Goal: Transaction & Acquisition: Purchase product/service

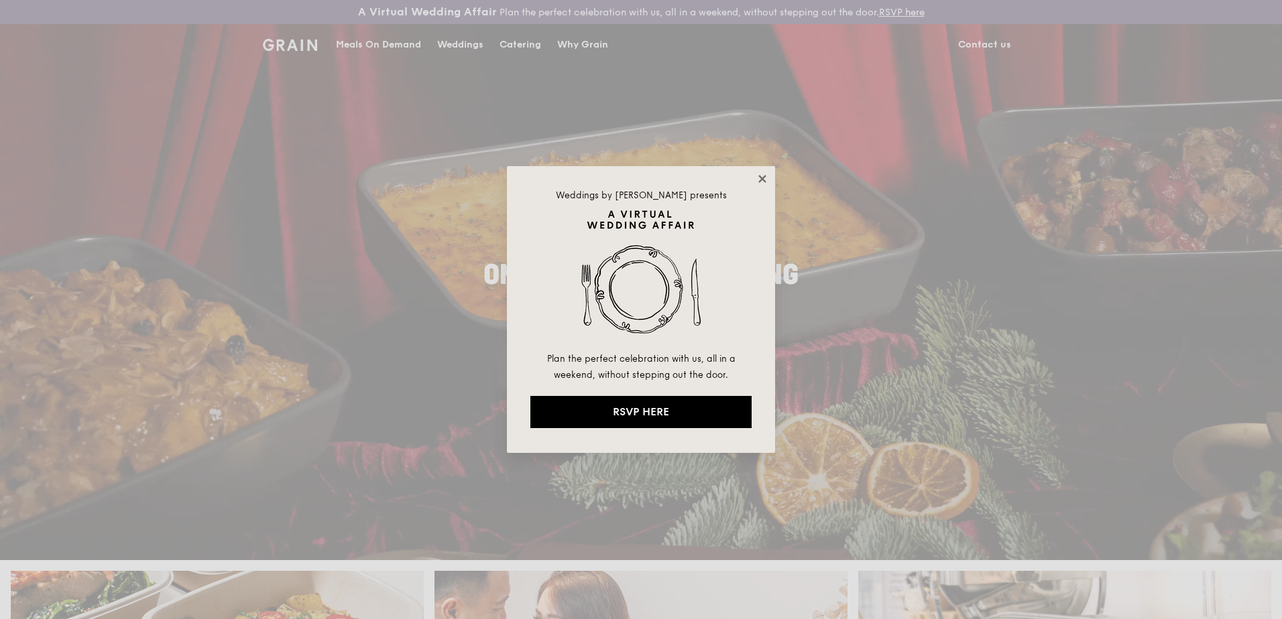
click at [760, 178] on icon at bounding box center [761, 178] width 7 height 7
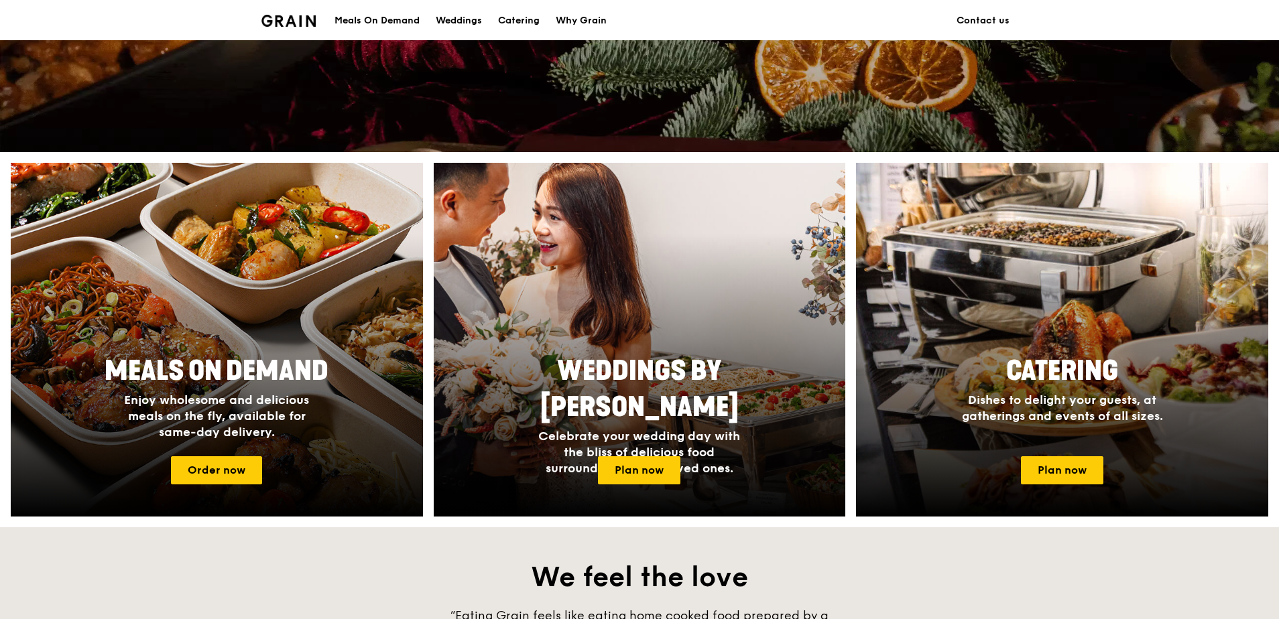
scroll to position [469, 0]
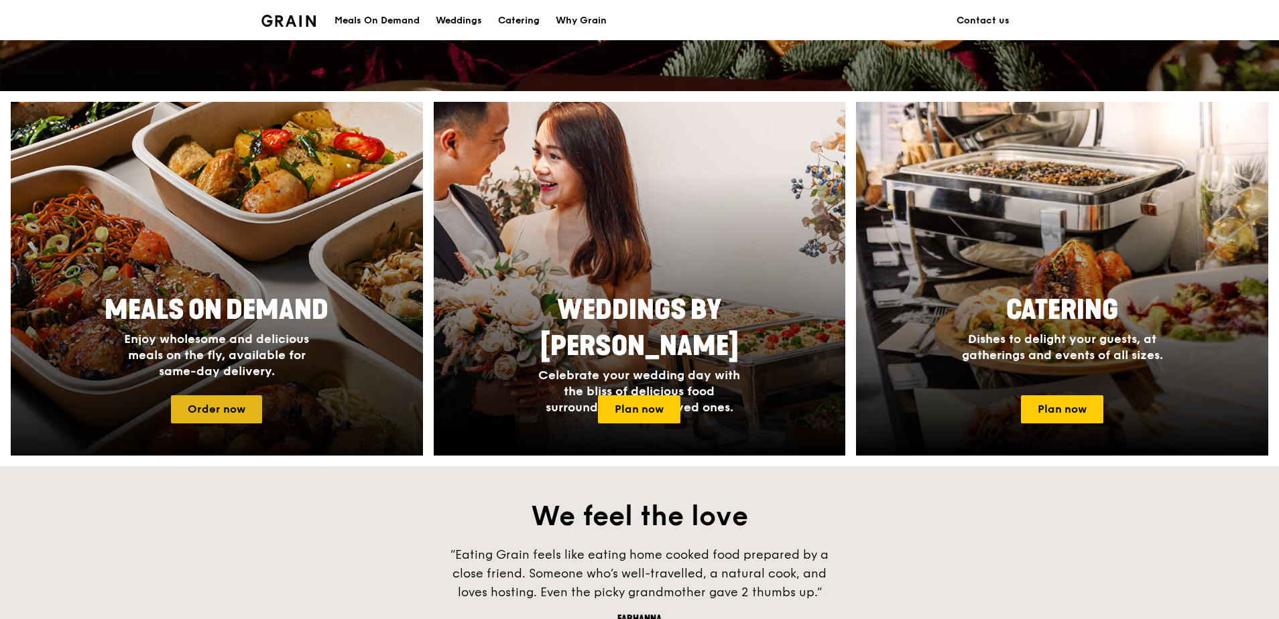
click at [233, 408] on link "Order now" at bounding box center [216, 410] width 91 height 28
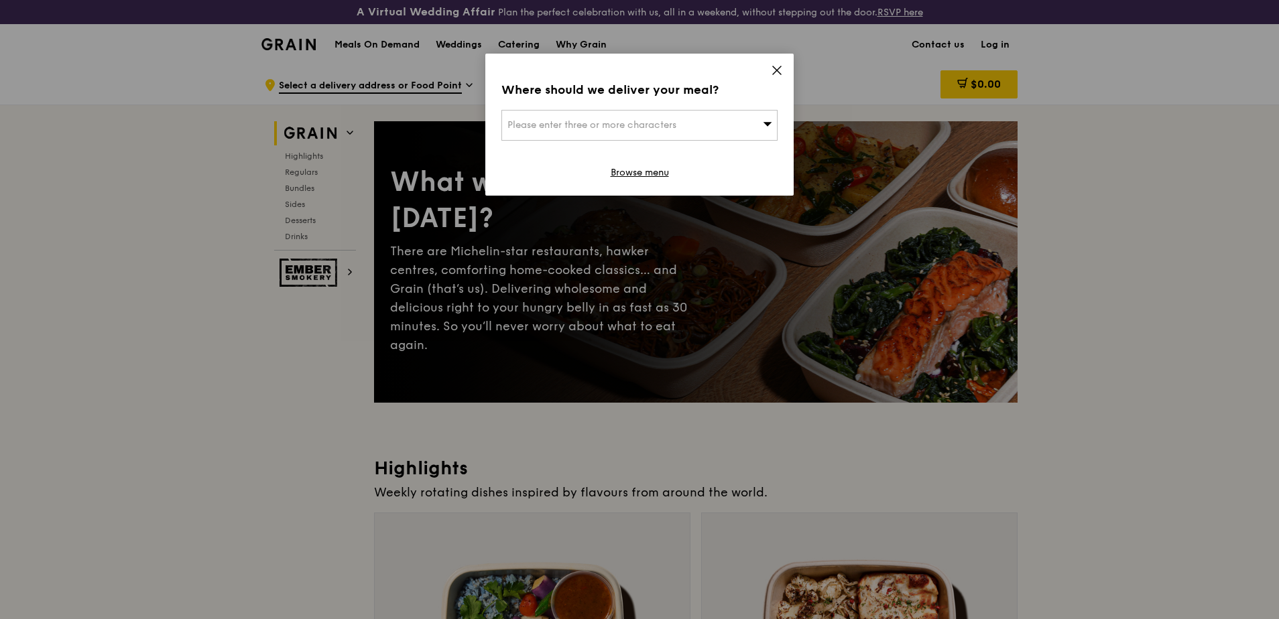
click at [729, 115] on div "Please enter three or more characters" at bounding box center [639, 125] width 276 height 31
click at [701, 125] on input "search" at bounding box center [639, 125] width 275 height 29
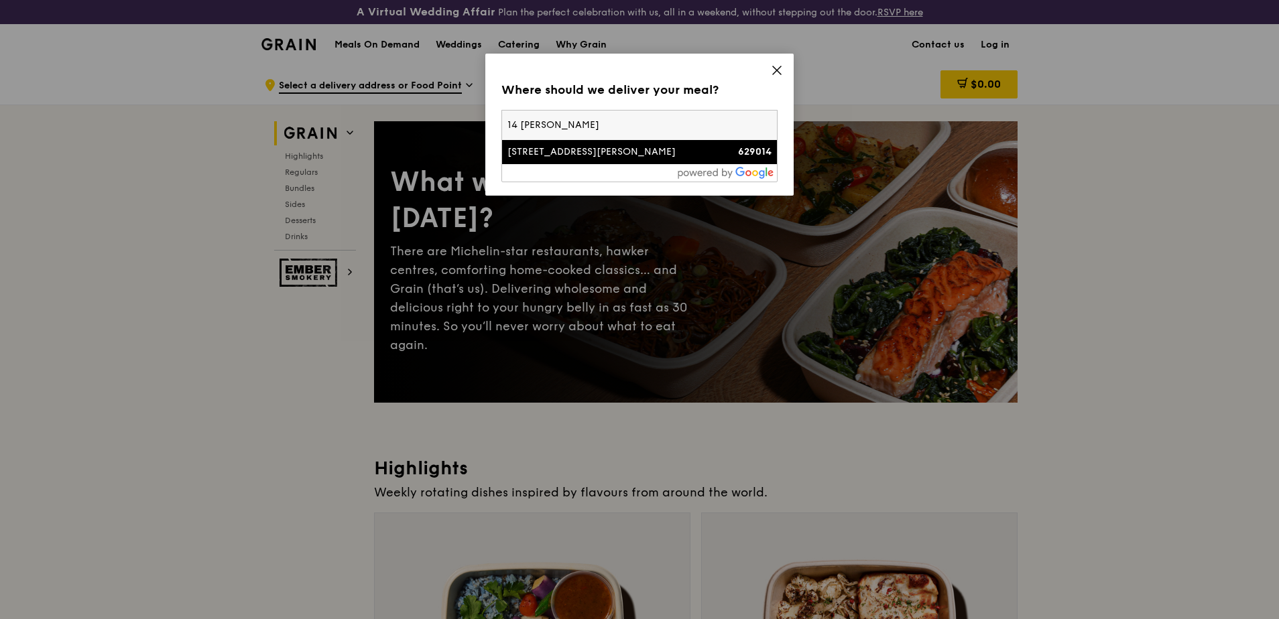
type input "14 [PERSON_NAME]"
click at [584, 148] on div "[STREET_ADDRESS][PERSON_NAME]" at bounding box center [606, 151] width 198 height 13
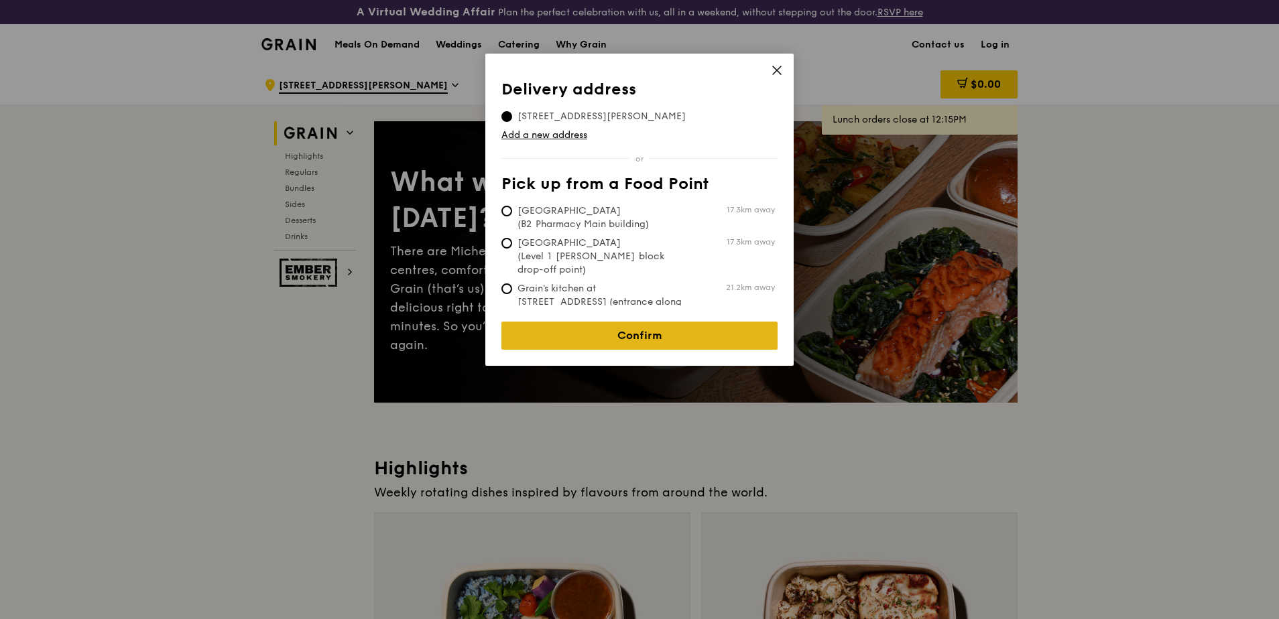
click at [633, 322] on link "Confirm" at bounding box center [639, 336] width 276 height 28
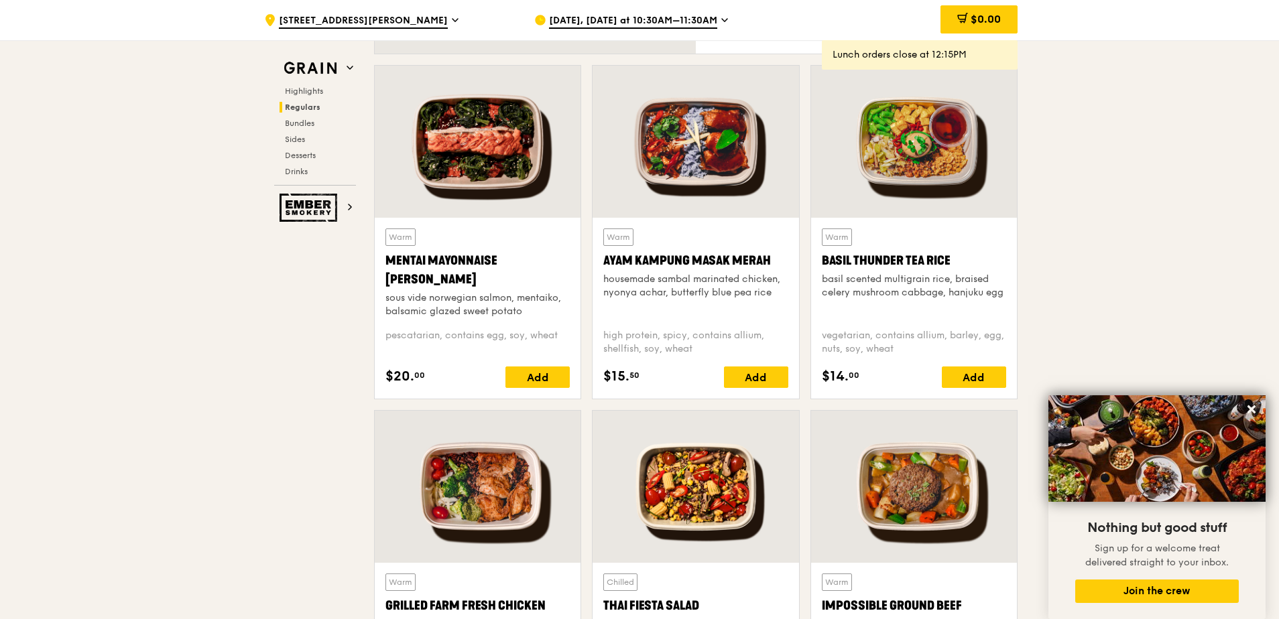
scroll to position [1207, 0]
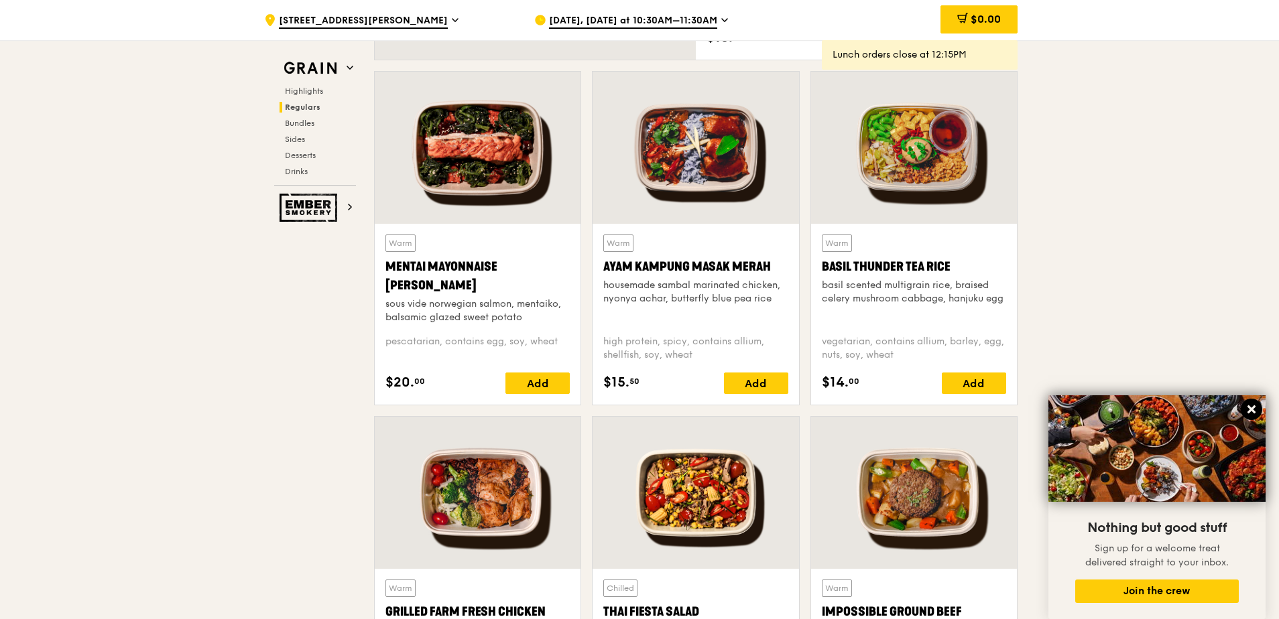
click at [1254, 410] on icon at bounding box center [1252, 410] width 12 height 12
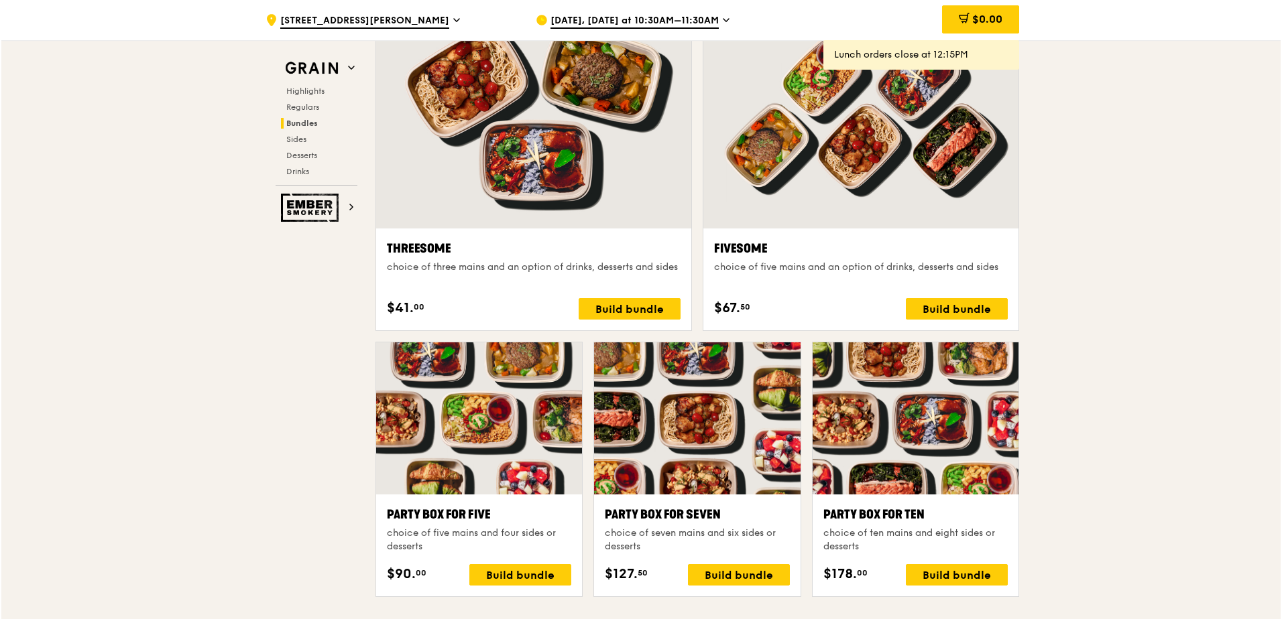
scroll to position [2475, 0]
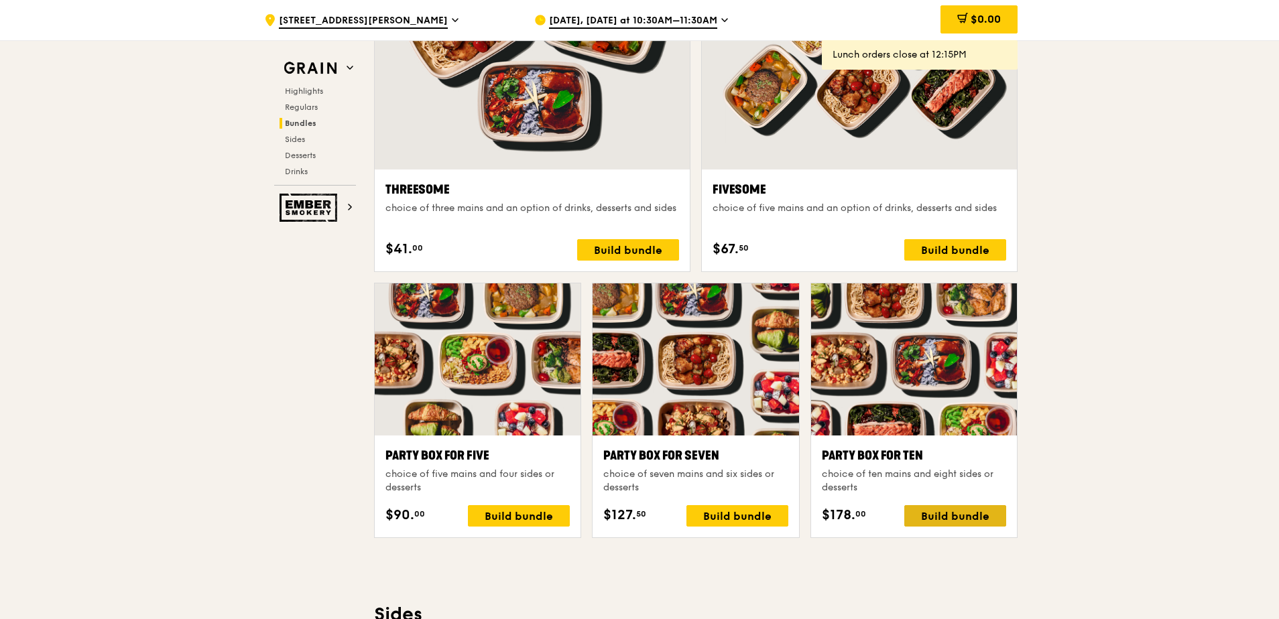
click at [947, 514] on div "Build bundle" at bounding box center [955, 515] width 102 height 21
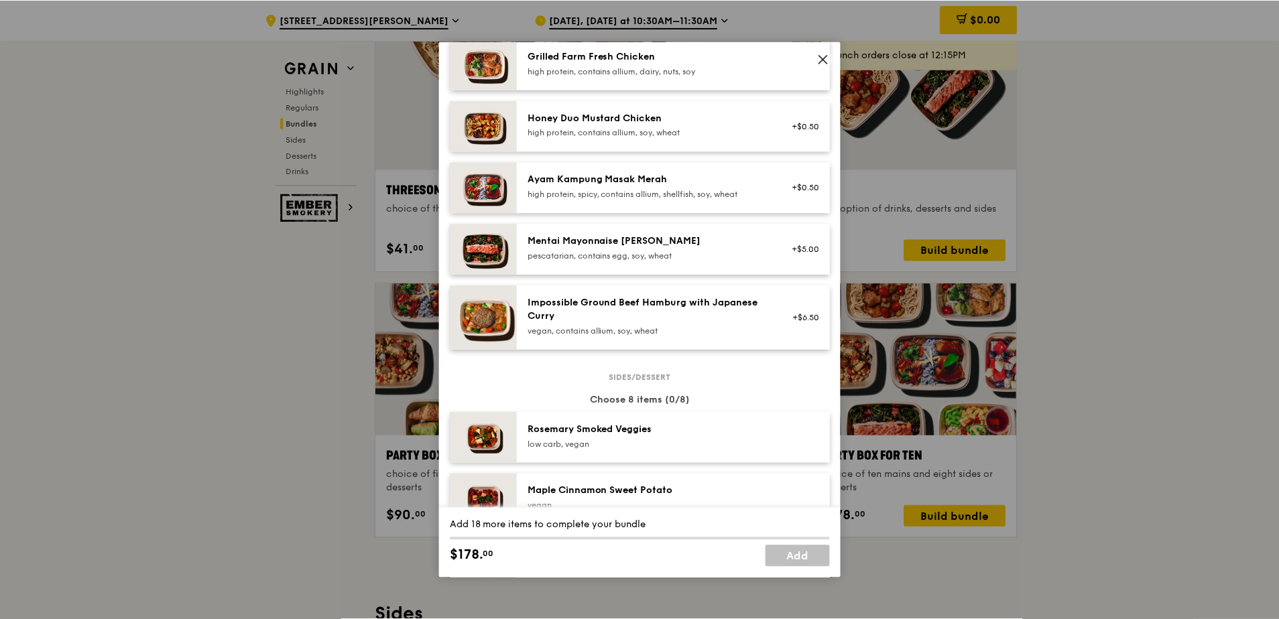
scroll to position [67, 0]
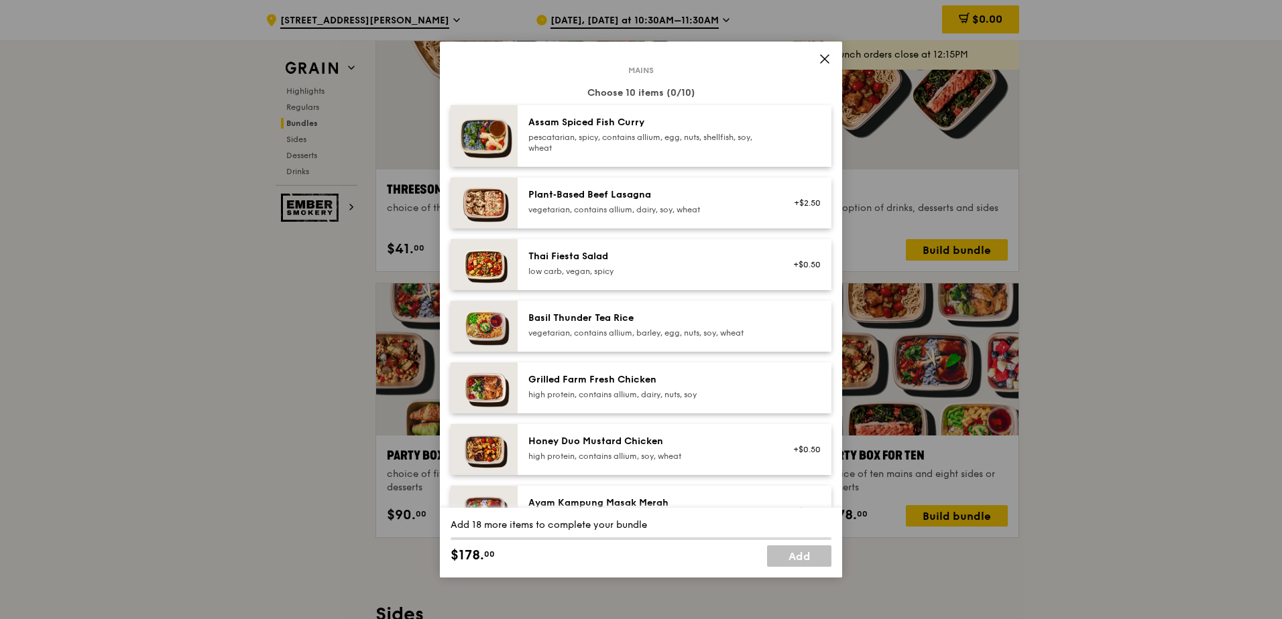
click at [829, 58] on icon at bounding box center [825, 59] width 12 height 12
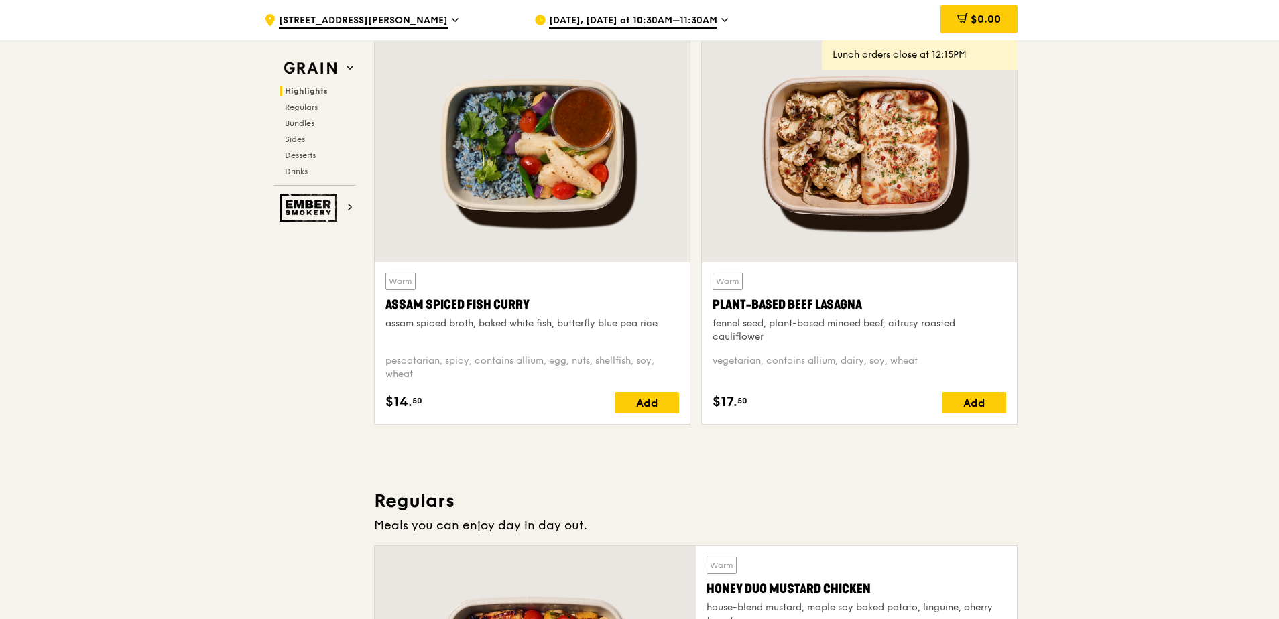
scroll to position [397, 0]
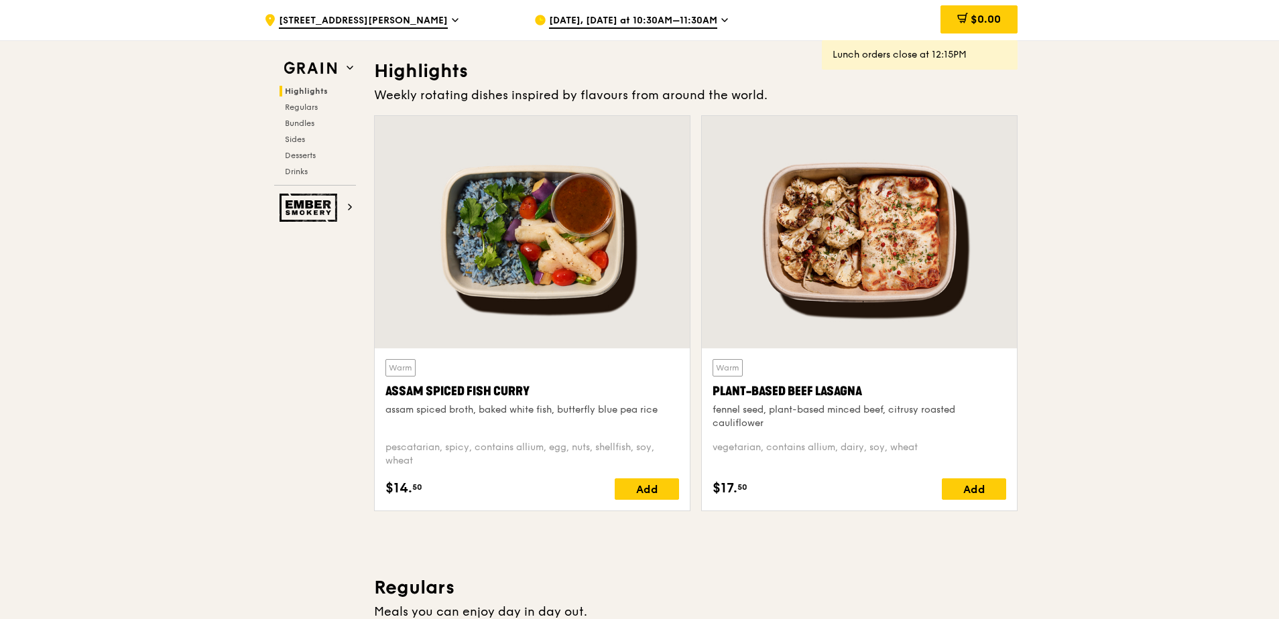
click at [916, 276] on div at bounding box center [859, 232] width 315 height 233
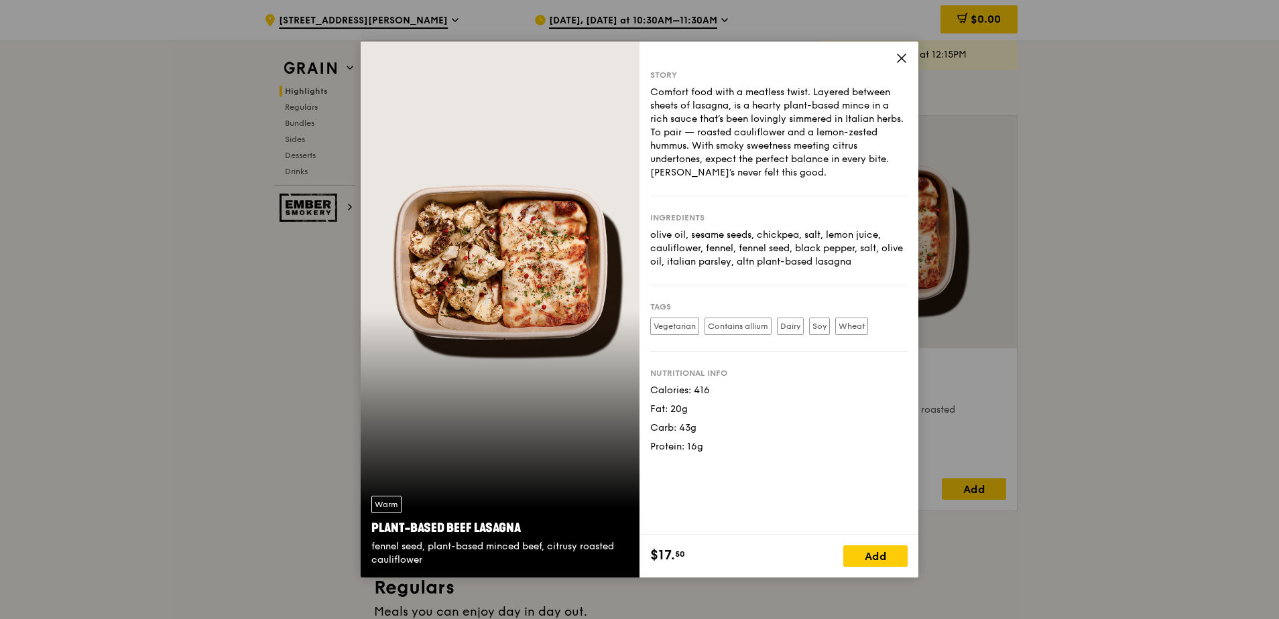
click at [904, 58] on icon at bounding box center [902, 58] width 12 height 12
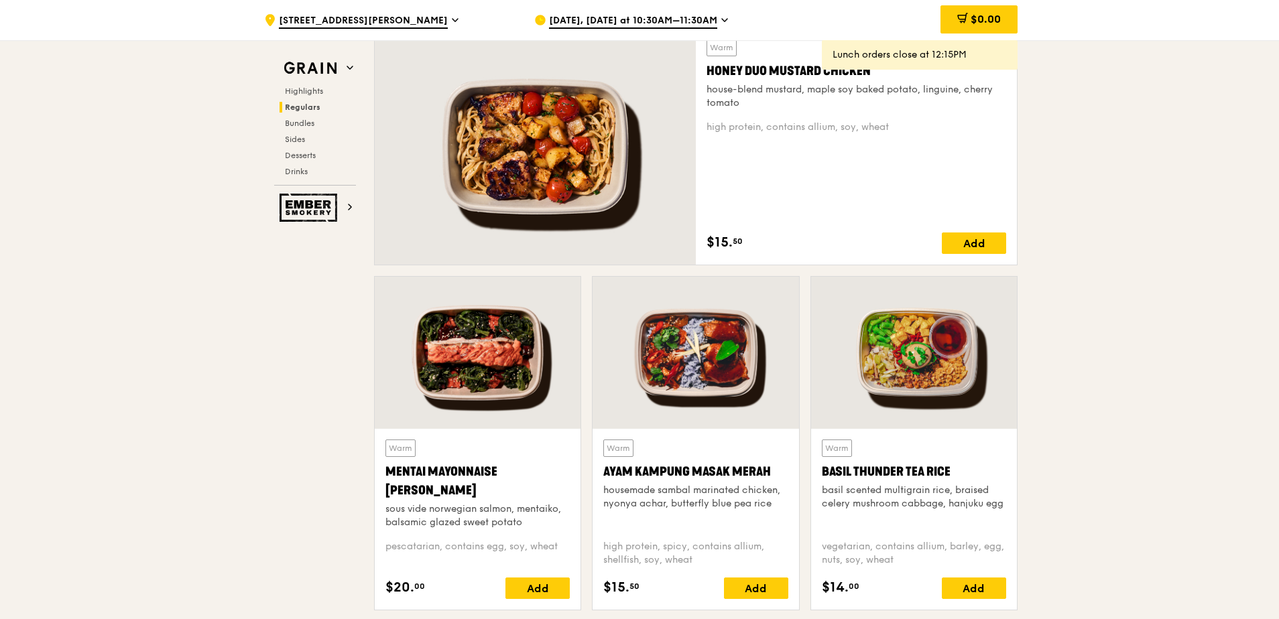
scroll to position [1067, 0]
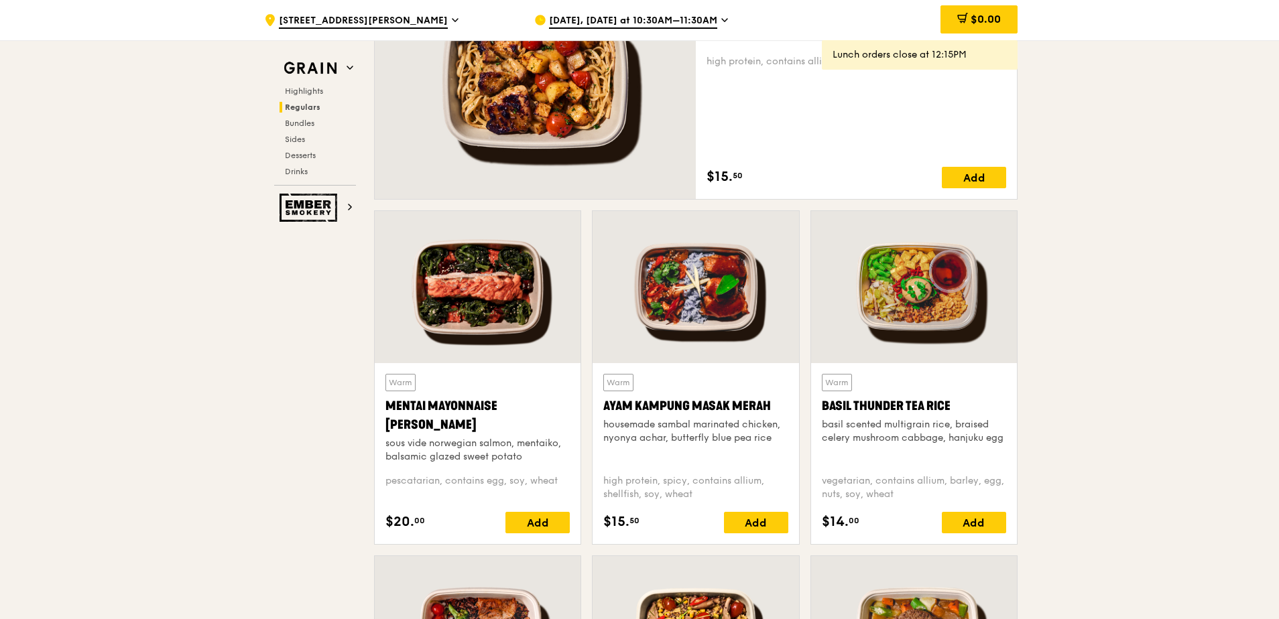
click at [955, 461] on div "Warm Basil Thunder Tea [PERSON_NAME] scented multigrain rice, braised celery mu…" at bounding box center [914, 419] width 184 height 90
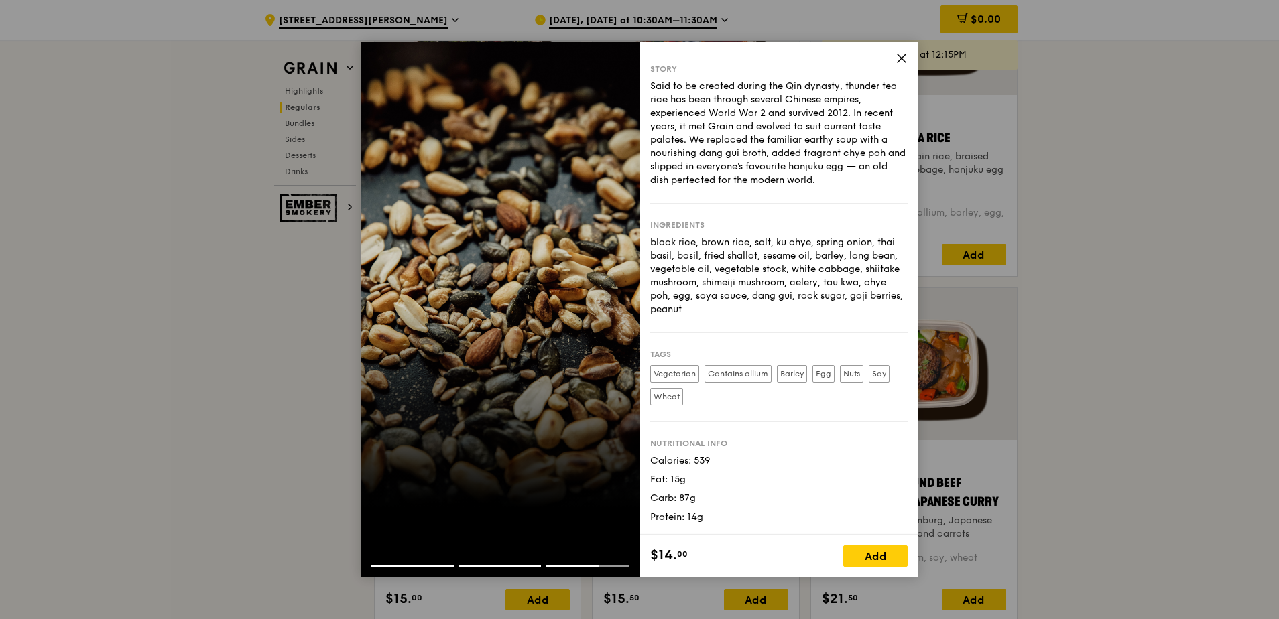
scroll to position [0, 0]
click at [897, 54] on icon at bounding box center [902, 58] width 12 height 12
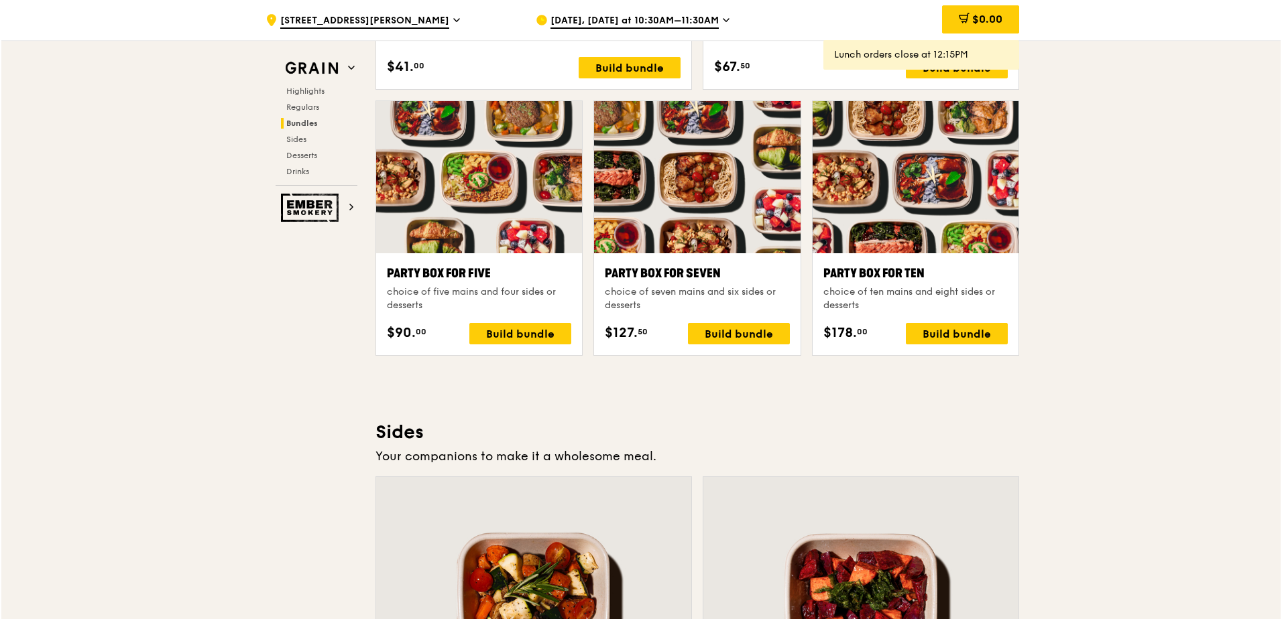
scroll to position [2542, 0]
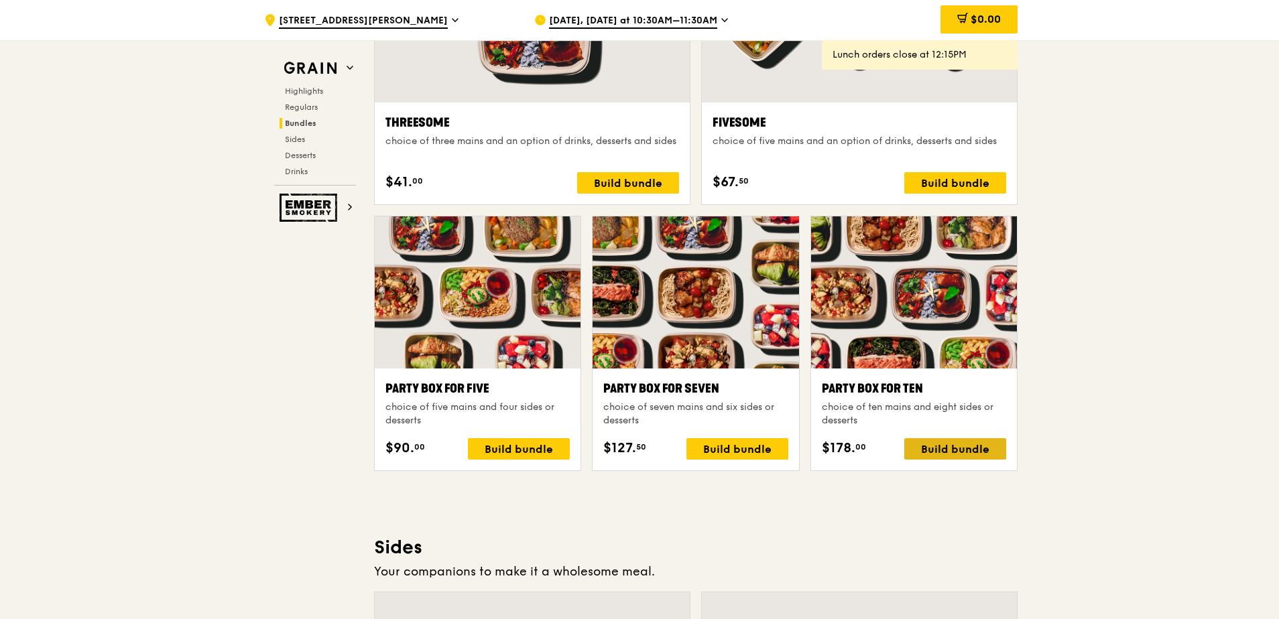
click at [973, 452] on div "Build bundle" at bounding box center [955, 448] width 102 height 21
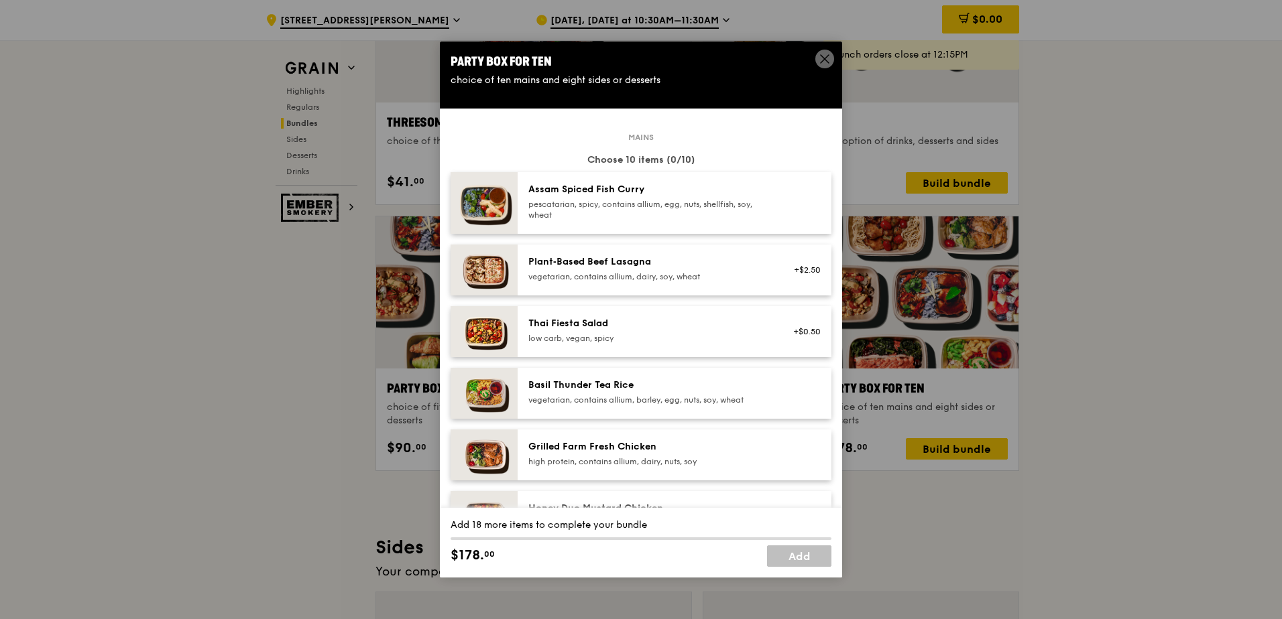
scroll to position [201, 0]
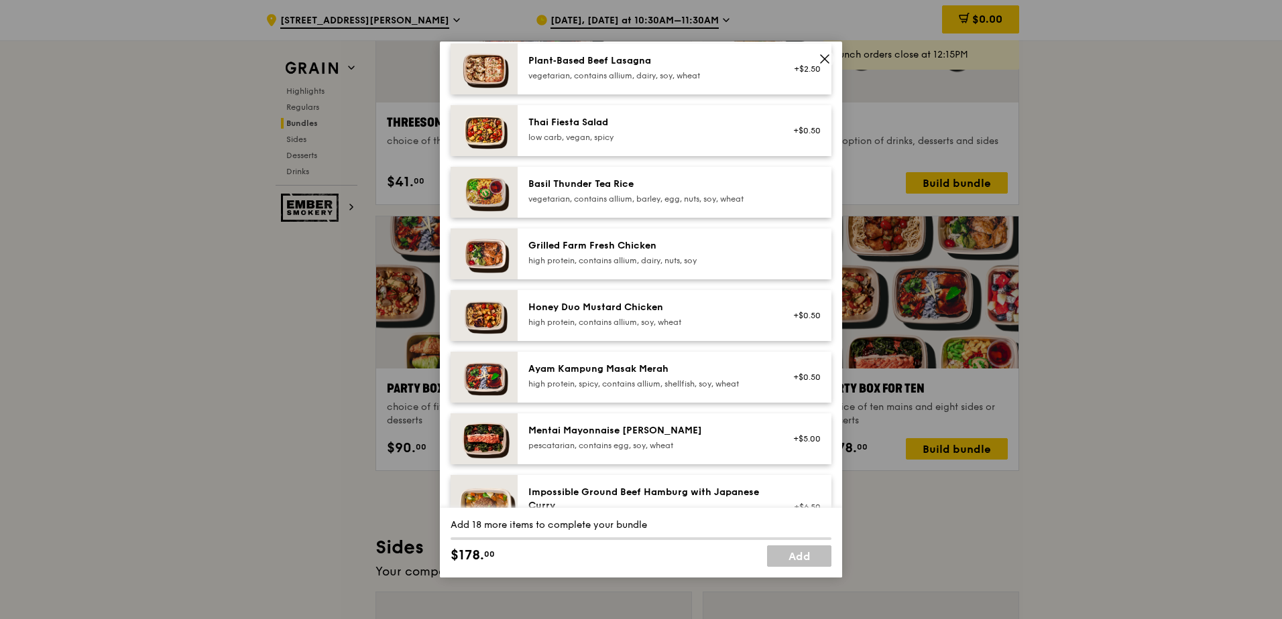
click at [640, 438] on div "Mentai Mayonnaise [PERSON_NAME] pescatarian, contains egg, soy, wheat" at bounding box center [648, 437] width 241 height 27
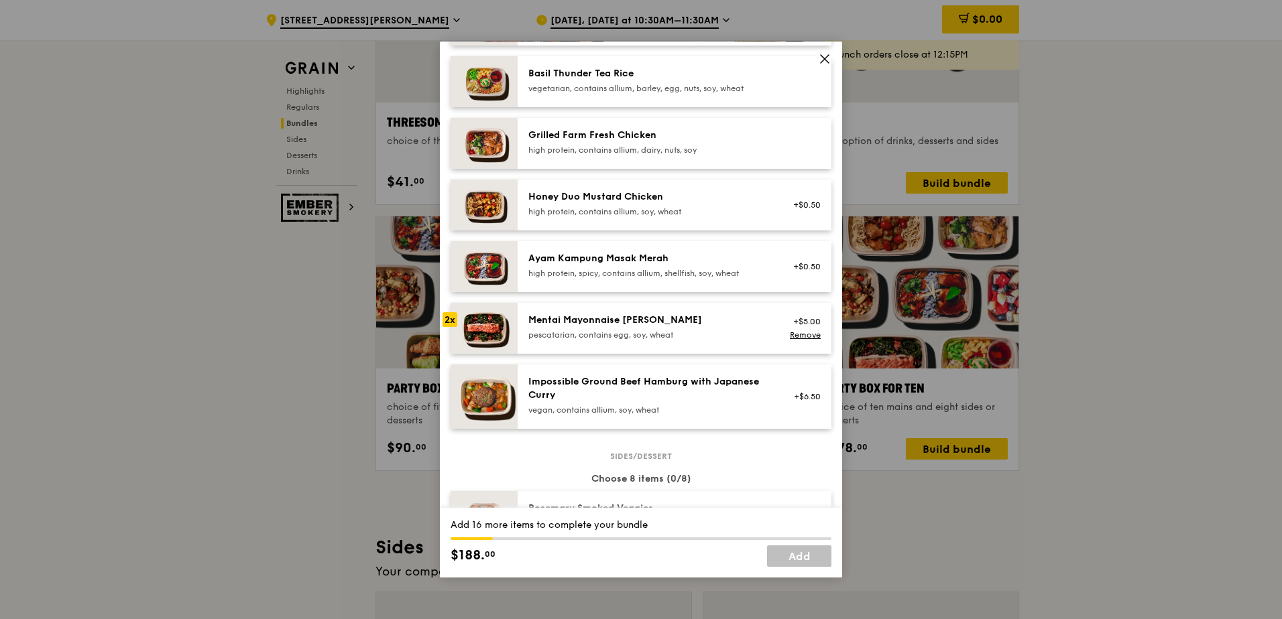
scroll to position [335, 0]
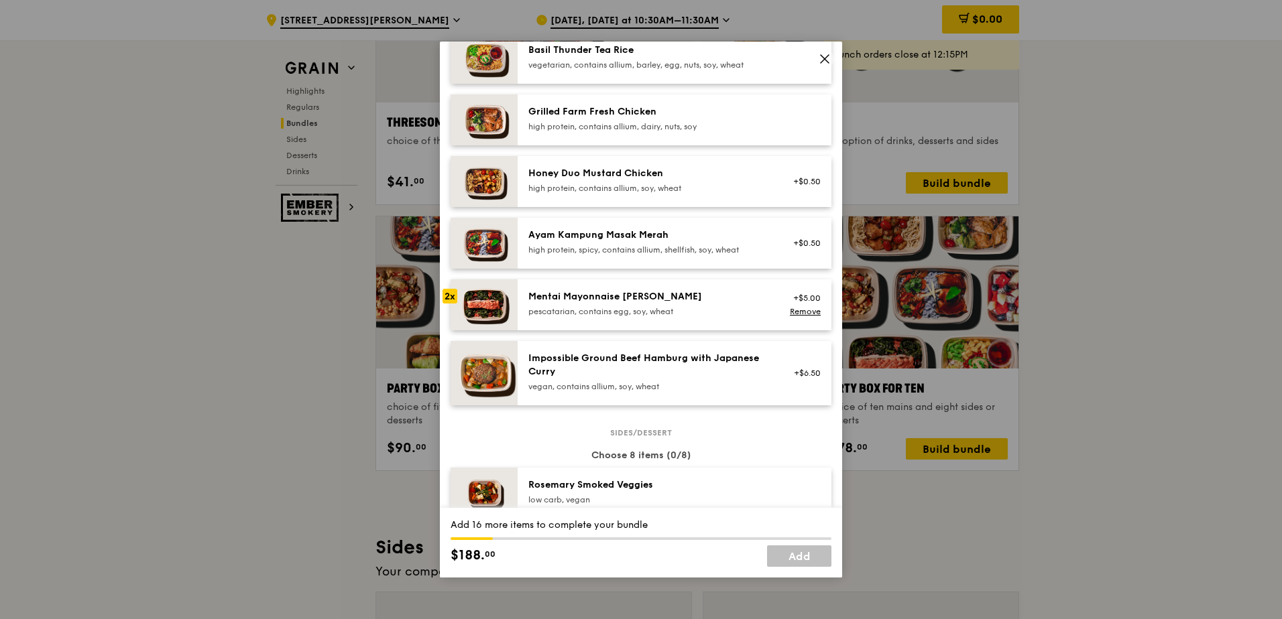
click at [599, 244] on div "Ayam Kampung Masak Merah high protein, spicy, contains allium, shellfish, soy, …" at bounding box center [648, 242] width 241 height 27
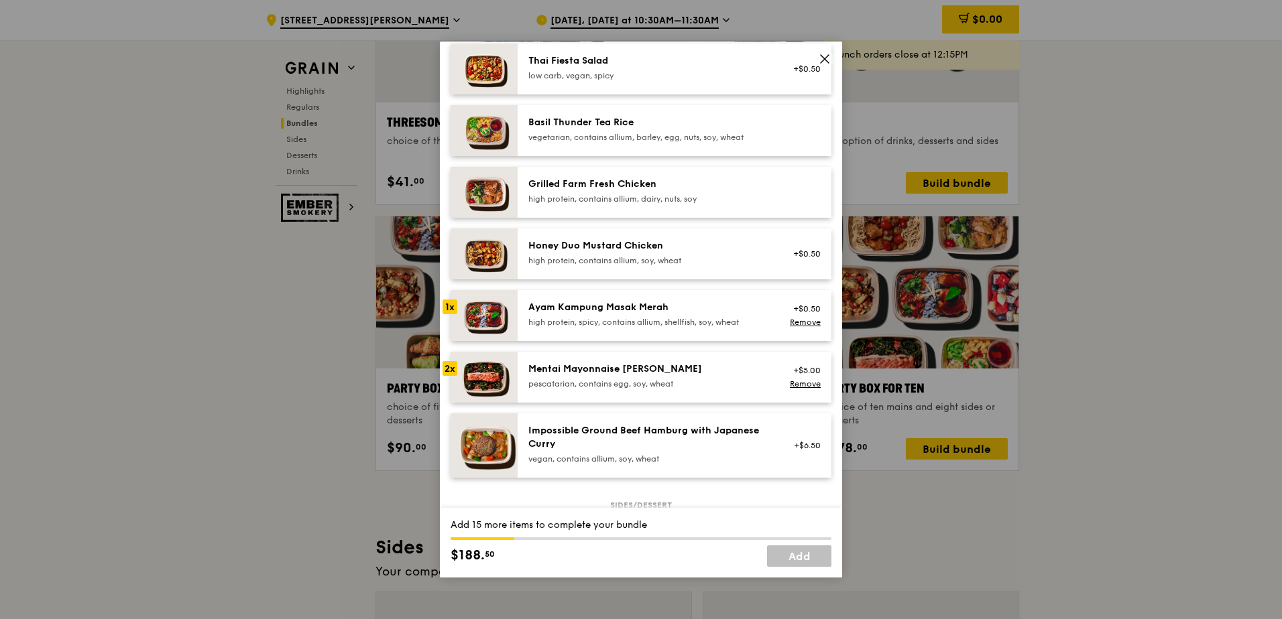
scroll to position [201, 0]
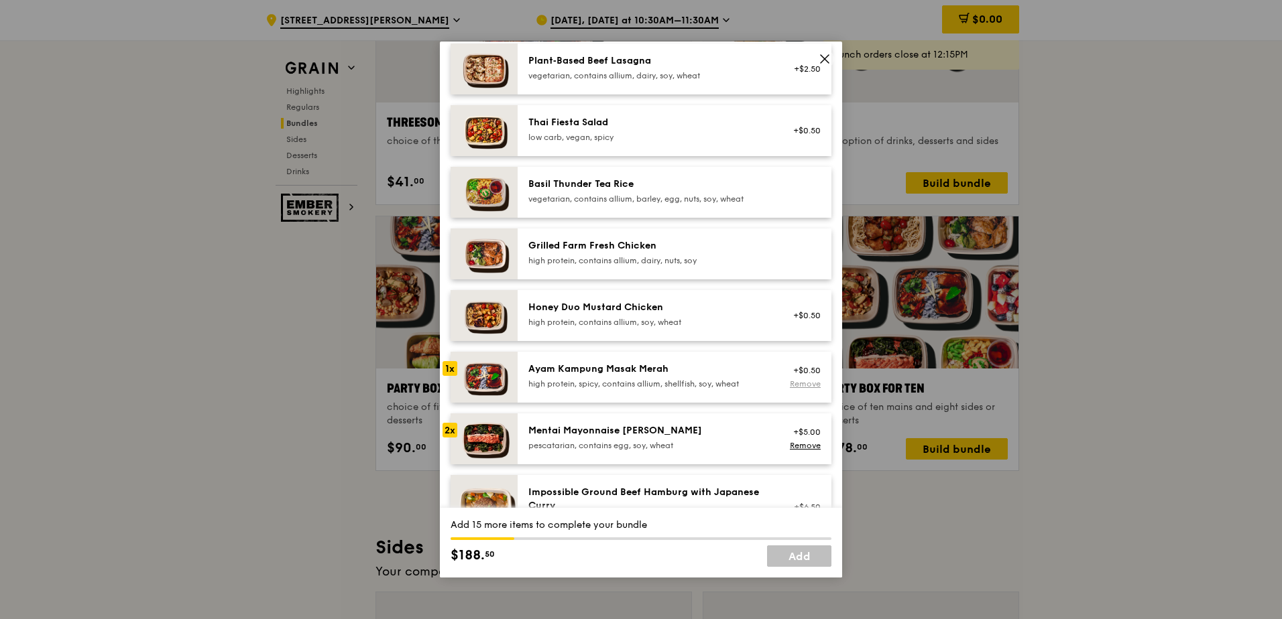
click at [796, 383] on link "Remove" at bounding box center [805, 383] width 31 height 9
click at [634, 257] on div "high protein, contains allium, dairy, nuts, soy" at bounding box center [648, 260] width 241 height 11
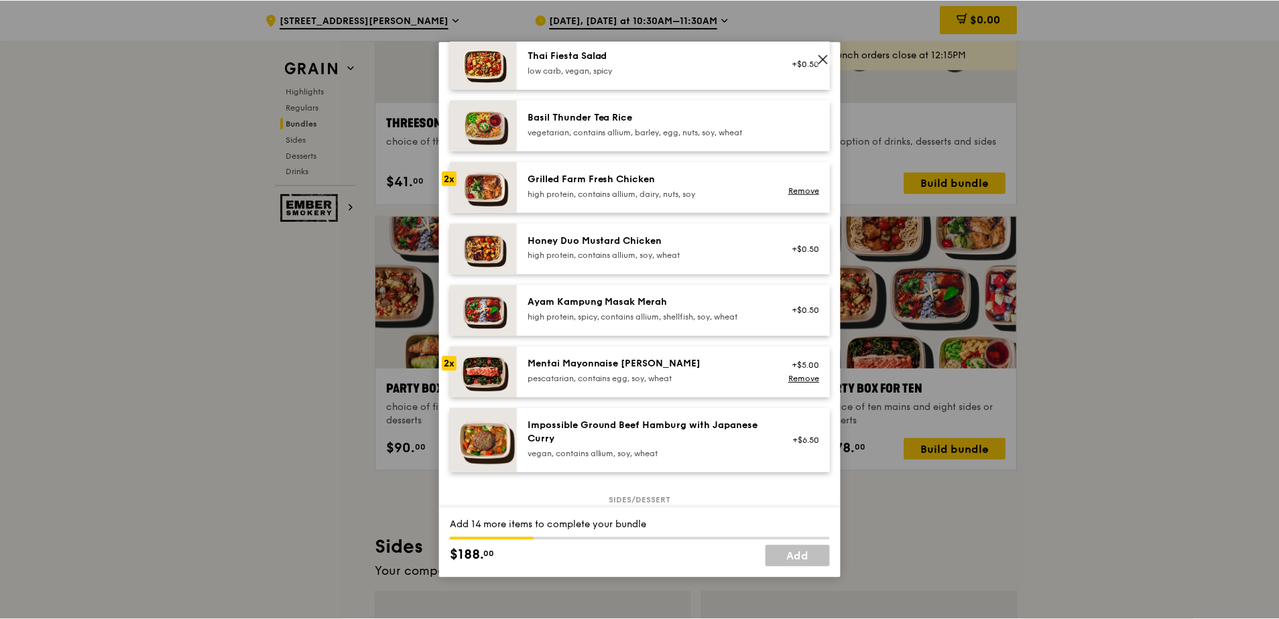
scroll to position [0, 0]
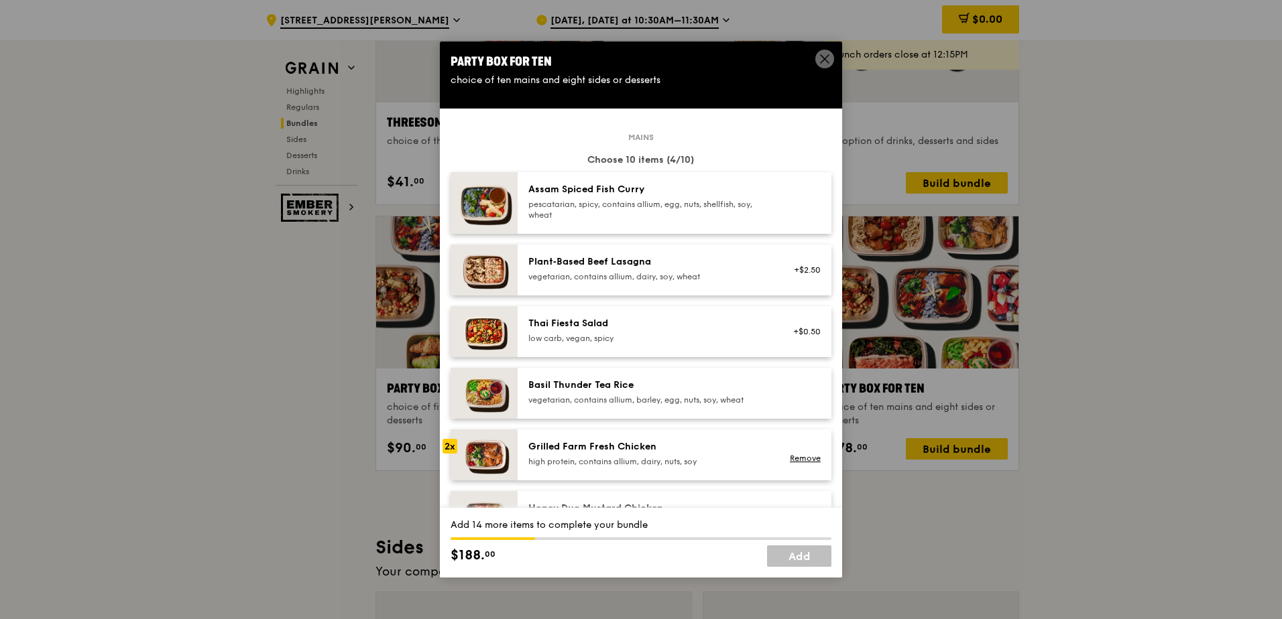
click at [819, 54] on icon at bounding box center [825, 59] width 12 height 12
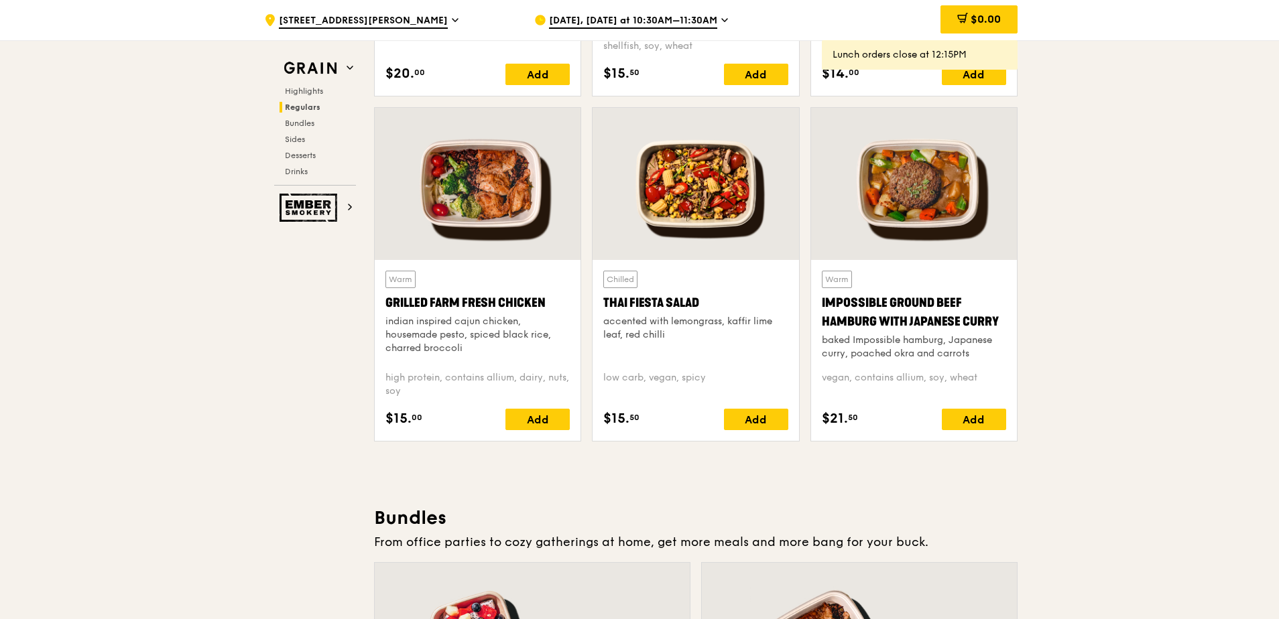
scroll to position [1402, 0]
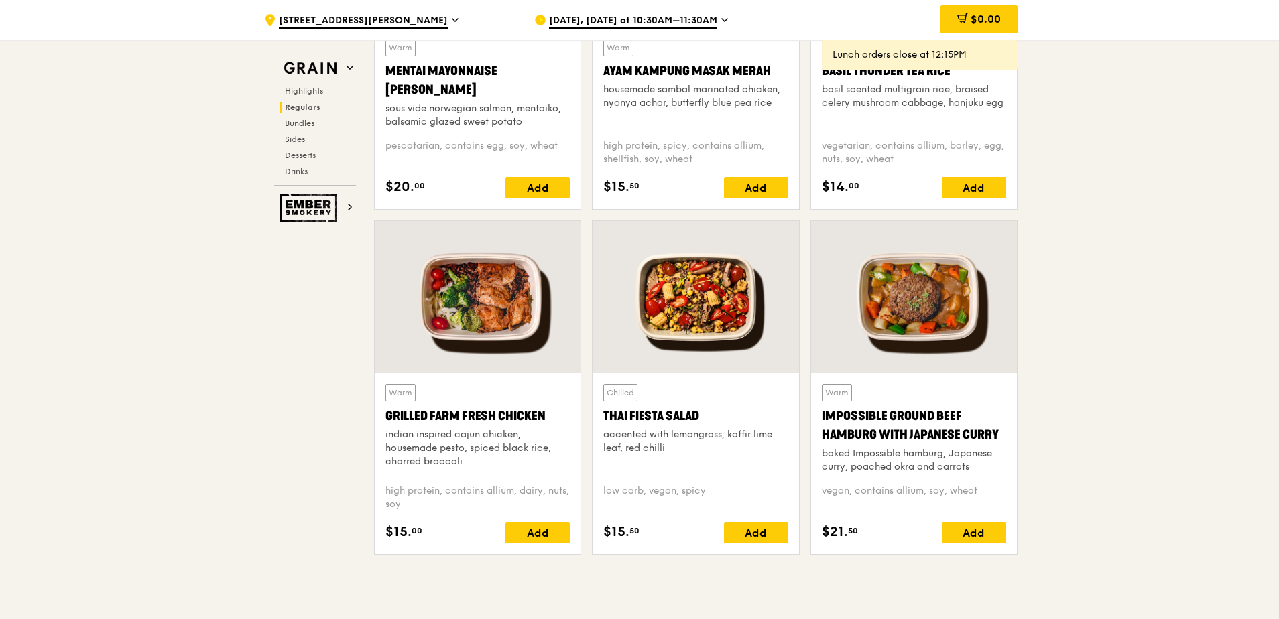
click at [692, 329] on div at bounding box center [696, 297] width 206 height 152
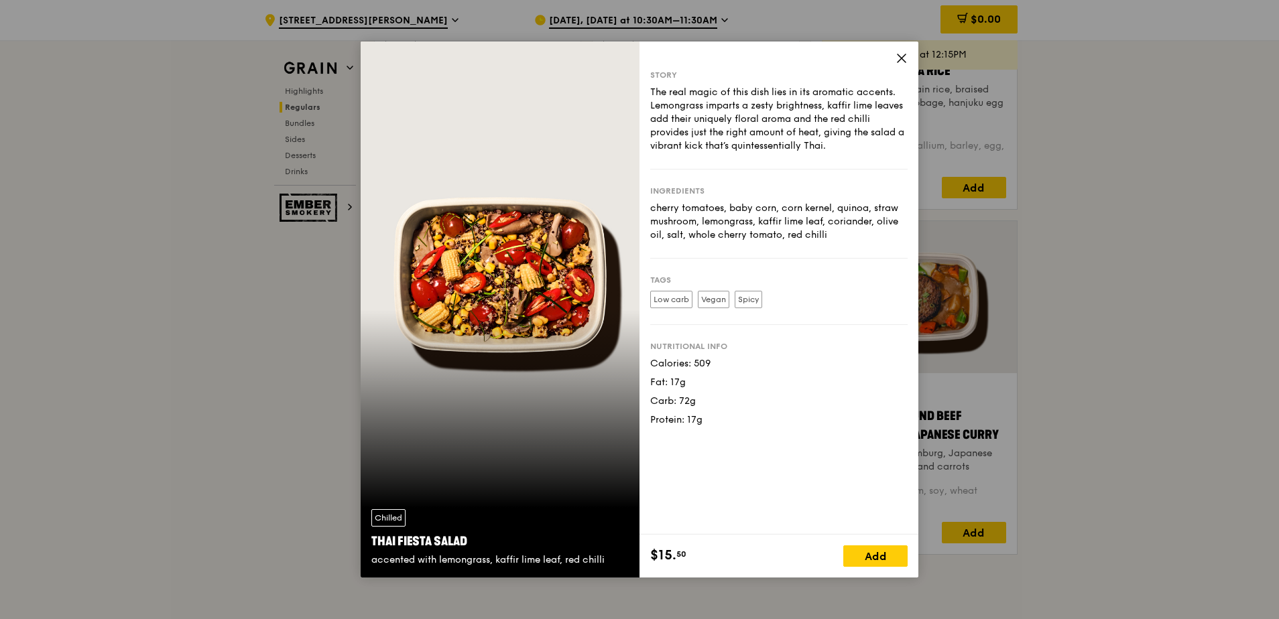
click at [906, 54] on icon at bounding box center [902, 58] width 12 height 12
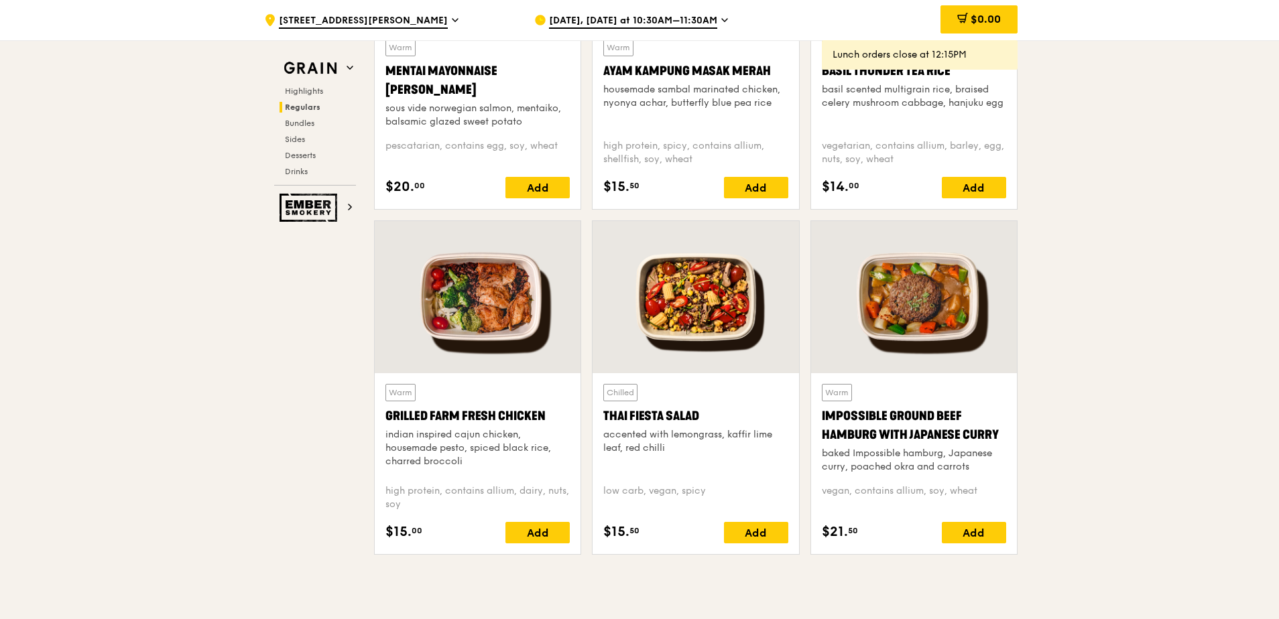
click at [697, 346] on div at bounding box center [696, 297] width 206 height 152
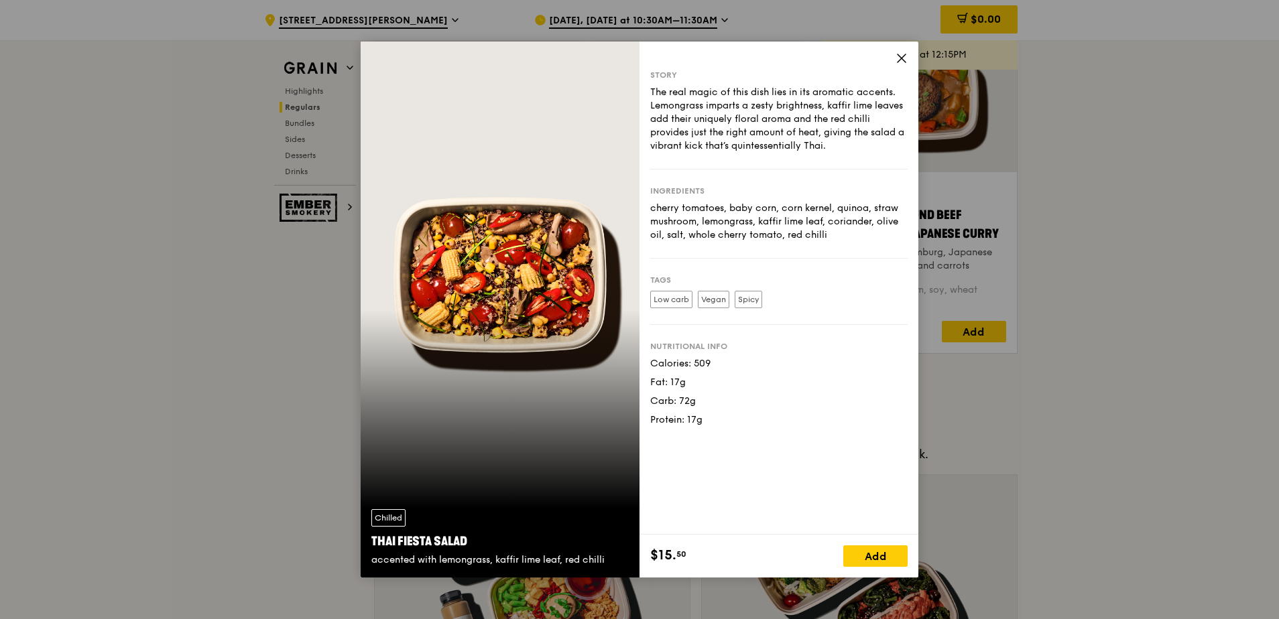
scroll to position [1335, 0]
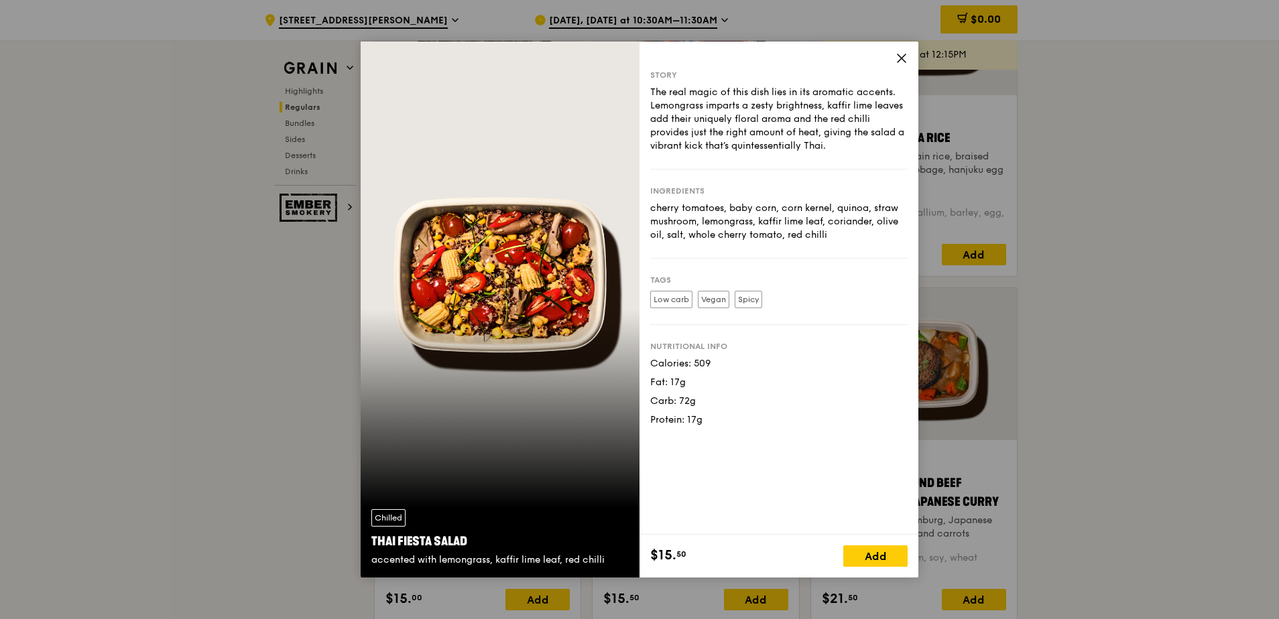
click at [1083, 188] on div "Chilled Thai Fiesta Salad accented with lemongrass, kaffir lime leaf, red chill…" at bounding box center [639, 309] width 1279 height 619
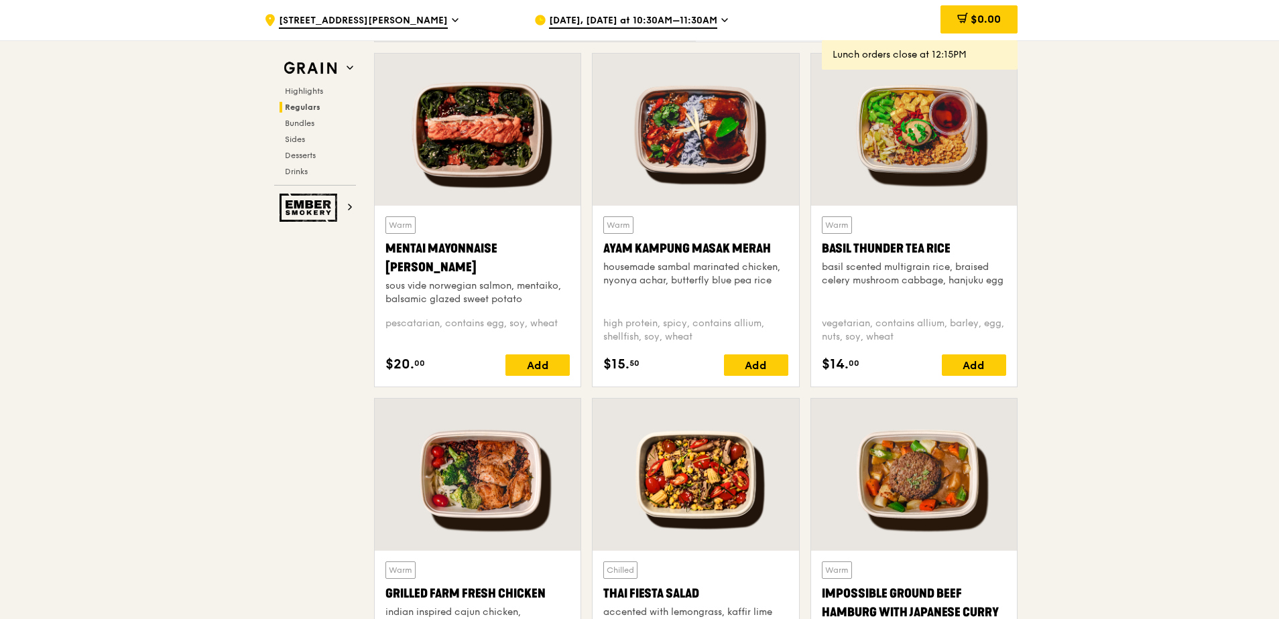
scroll to position [1201, 0]
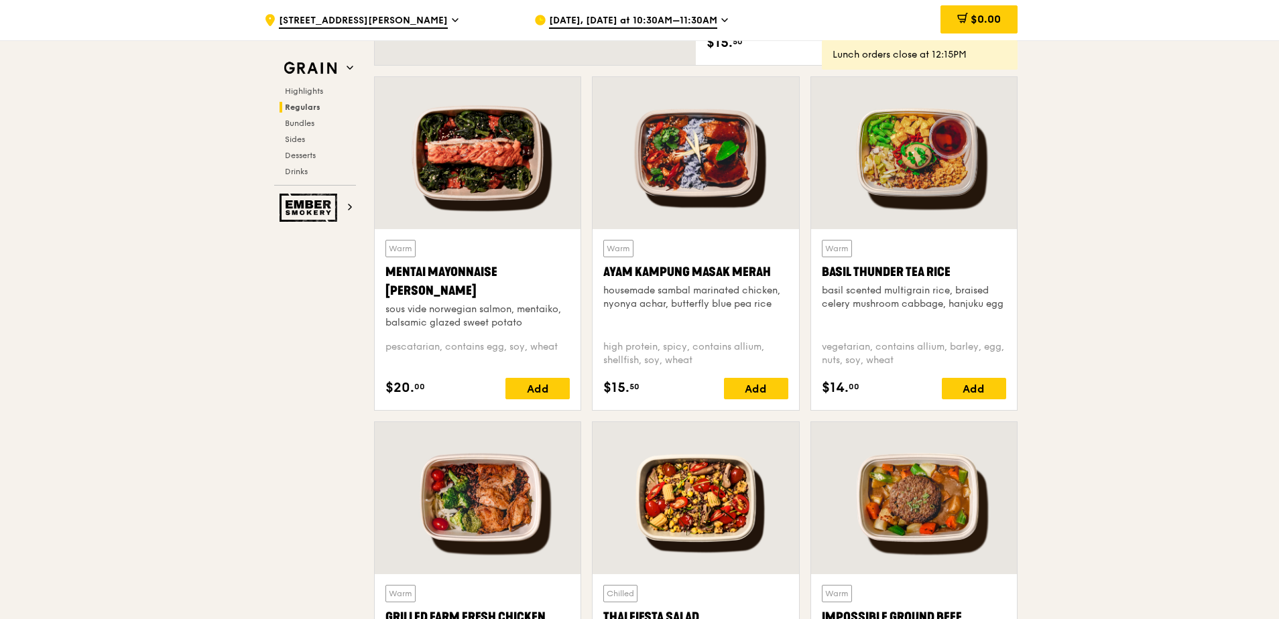
click at [937, 156] on div at bounding box center [914, 153] width 206 height 152
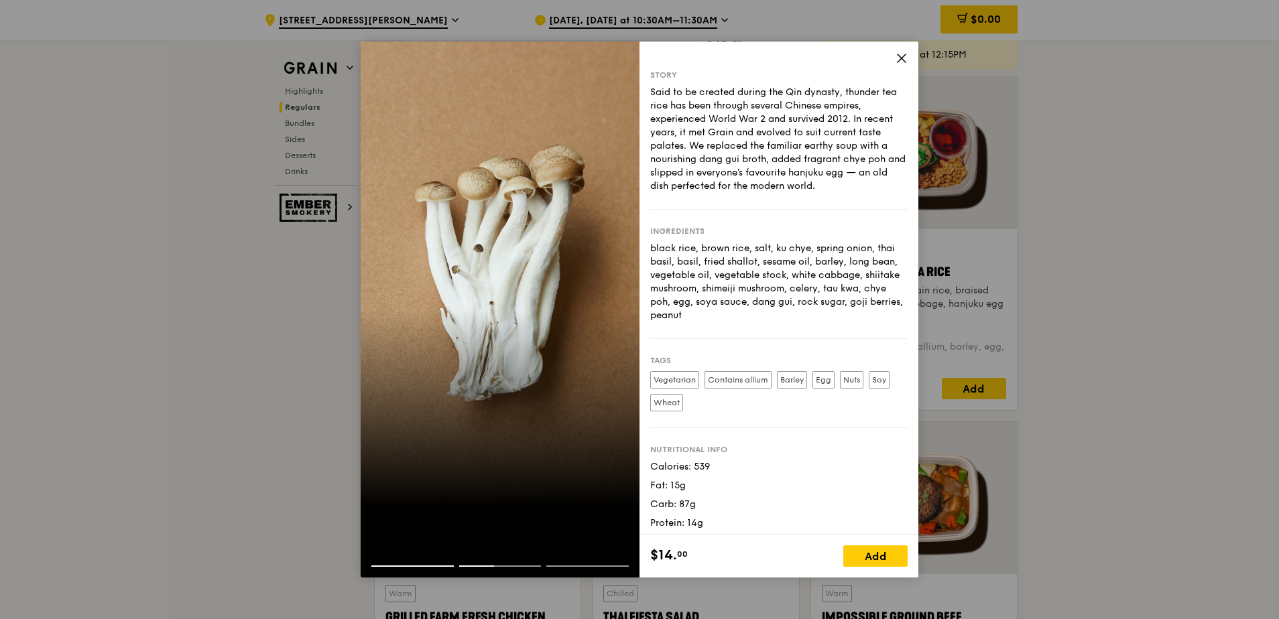
click at [396, 560] on div at bounding box center [500, 554] width 279 height 21
click at [389, 567] on div at bounding box center [500, 572] width 279 height 12
click at [592, 462] on div at bounding box center [500, 310] width 279 height 536
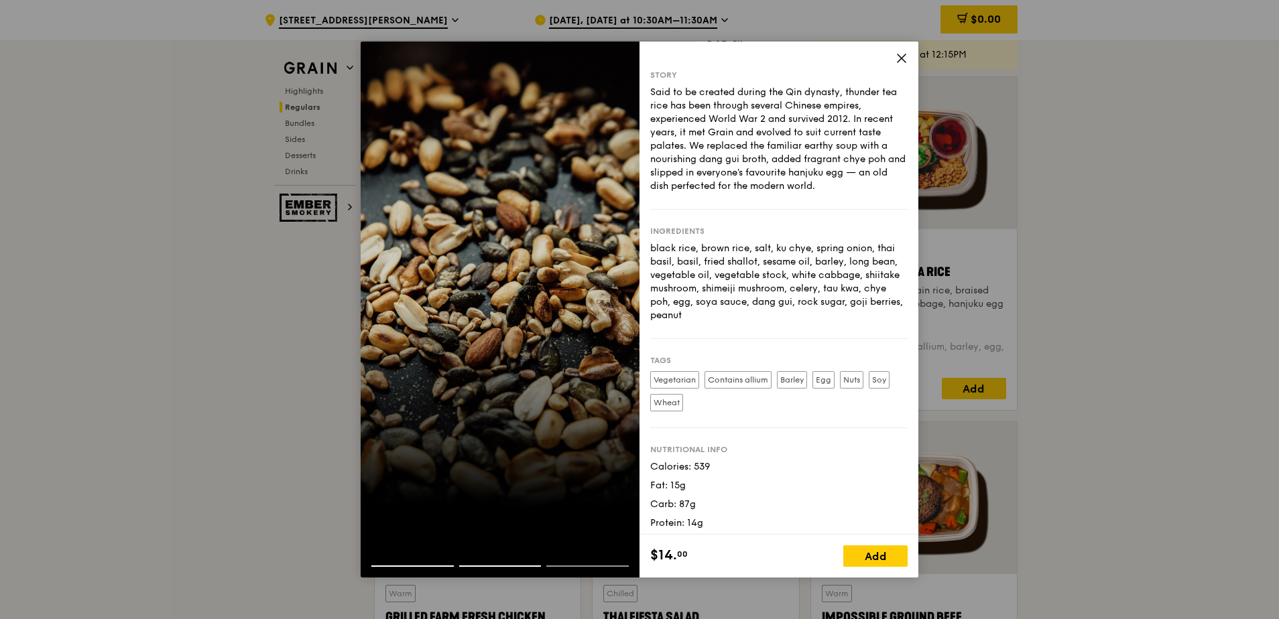
click at [592, 462] on div at bounding box center [500, 310] width 279 height 536
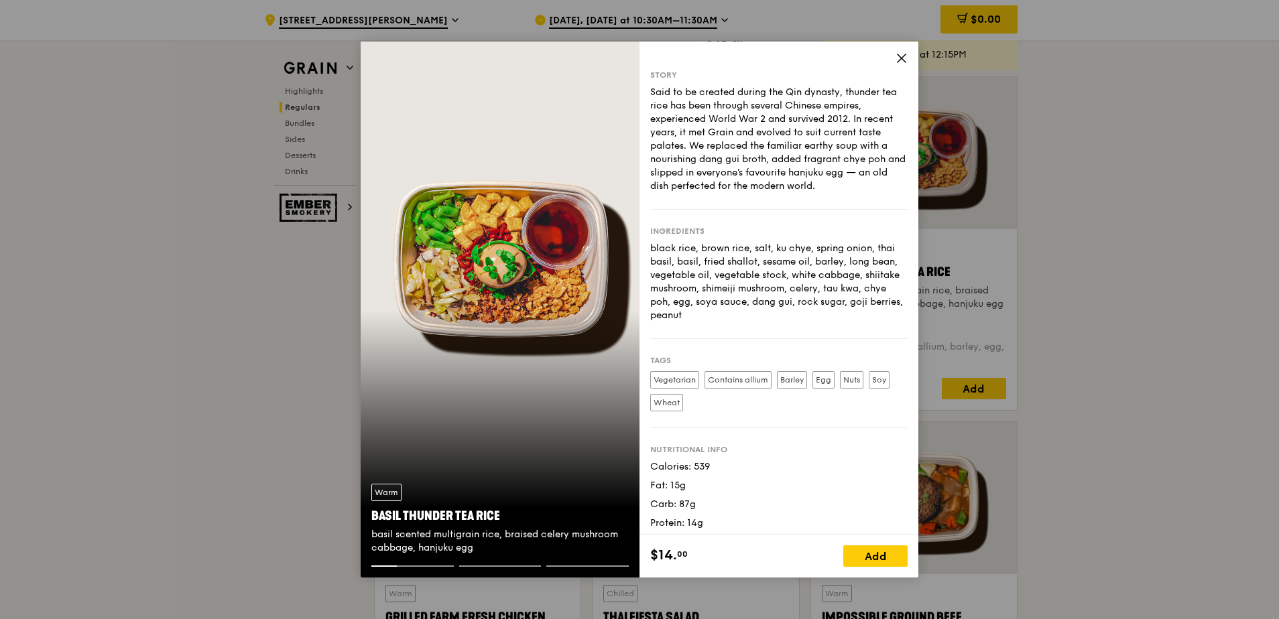
click at [900, 58] on icon at bounding box center [902, 58] width 12 height 12
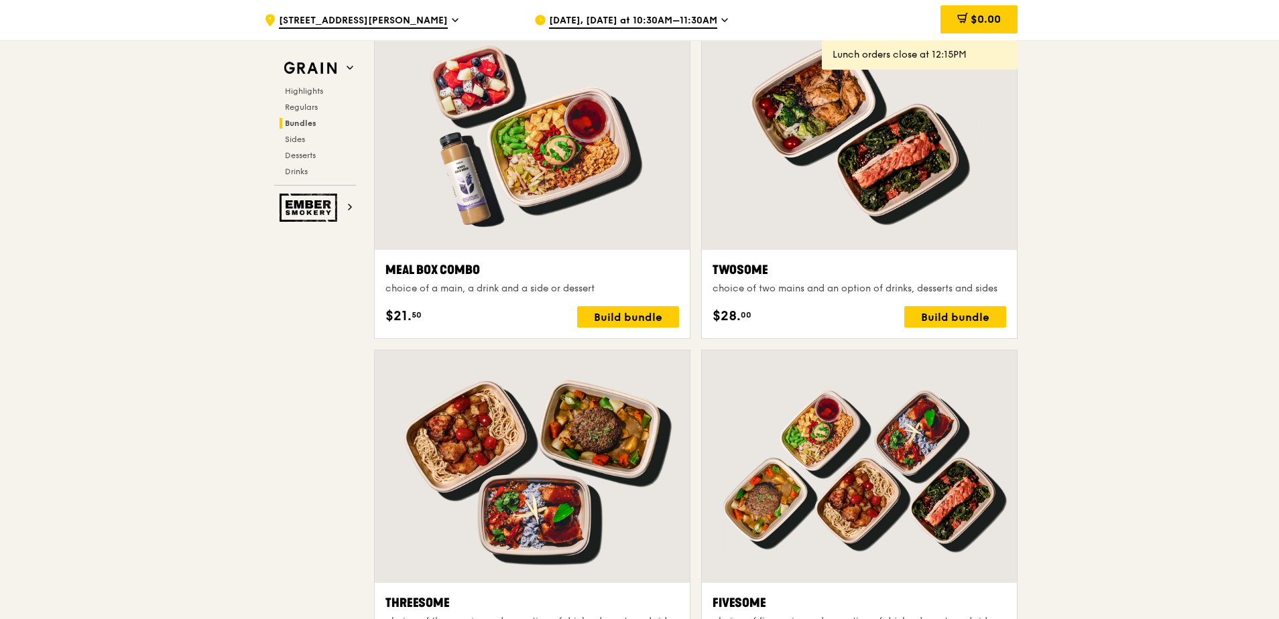
scroll to position [1939, 0]
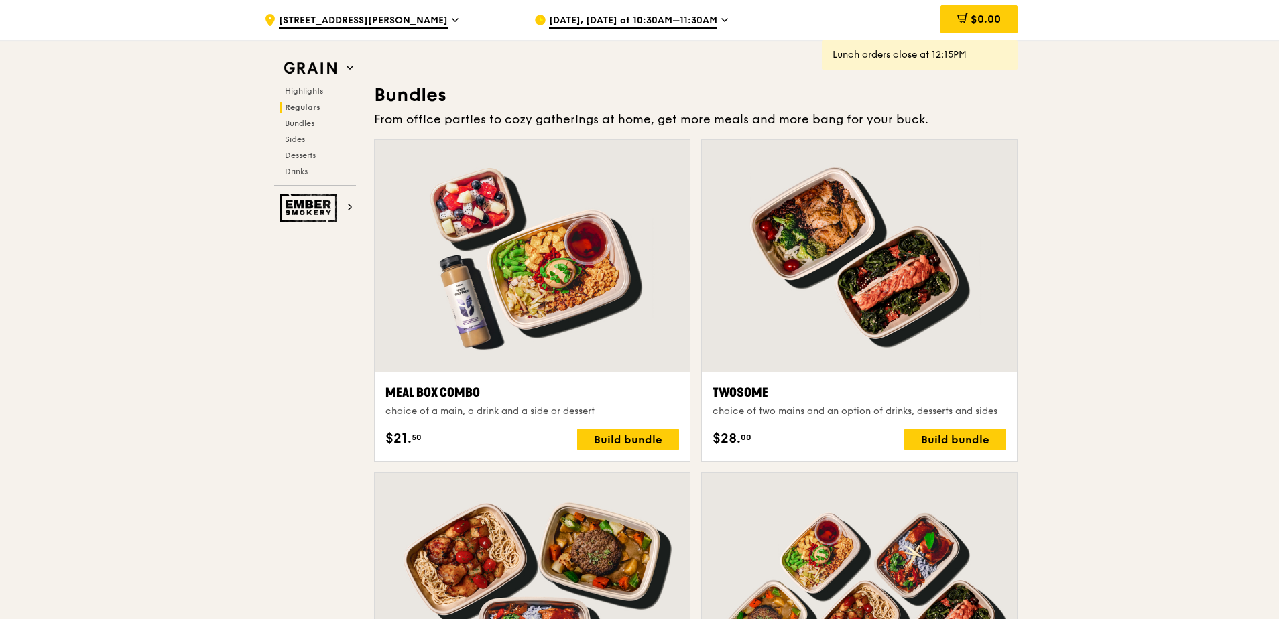
click at [676, 23] on span "[DATE], [DATE] at 10:30AM–11:30AM" at bounding box center [633, 21] width 168 height 15
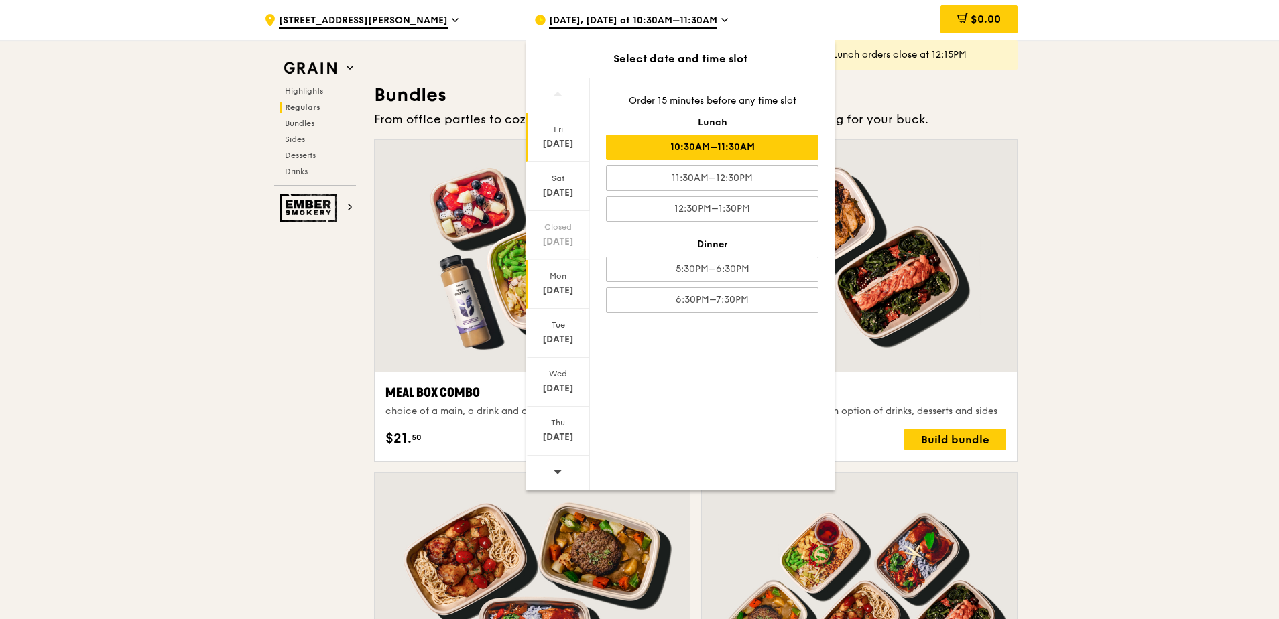
click at [549, 290] on div "[DATE]" at bounding box center [558, 290] width 60 height 13
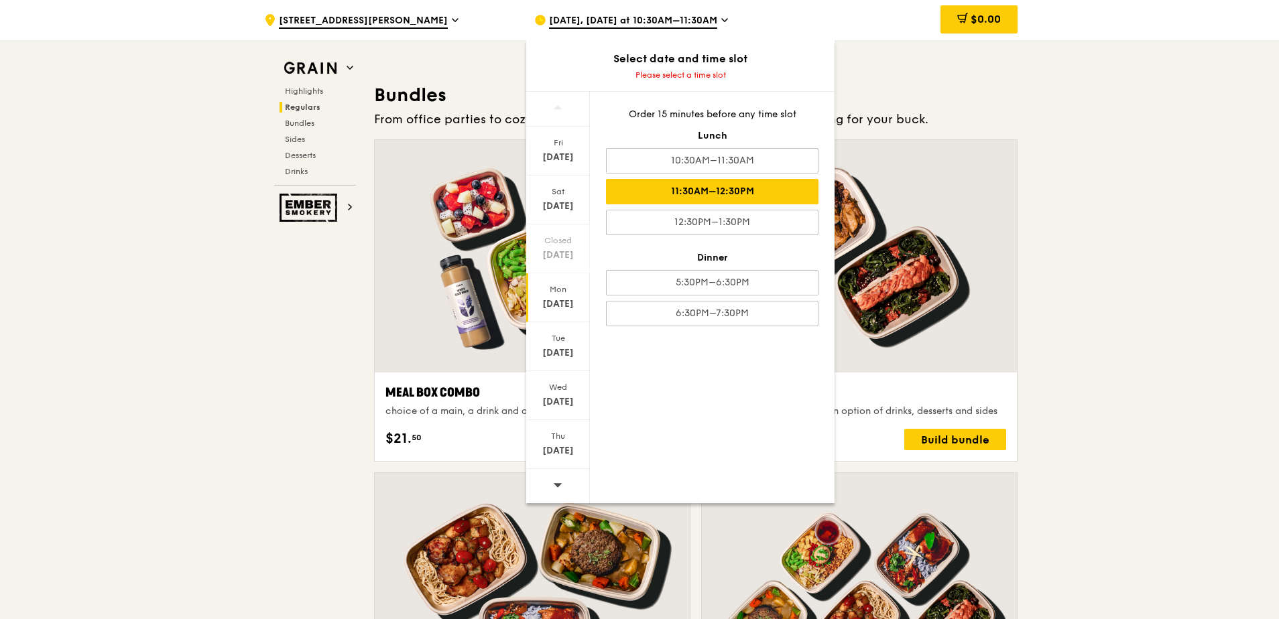
click at [700, 183] on div "11:30AM–12:30PM" at bounding box center [712, 191] width 213 height 25
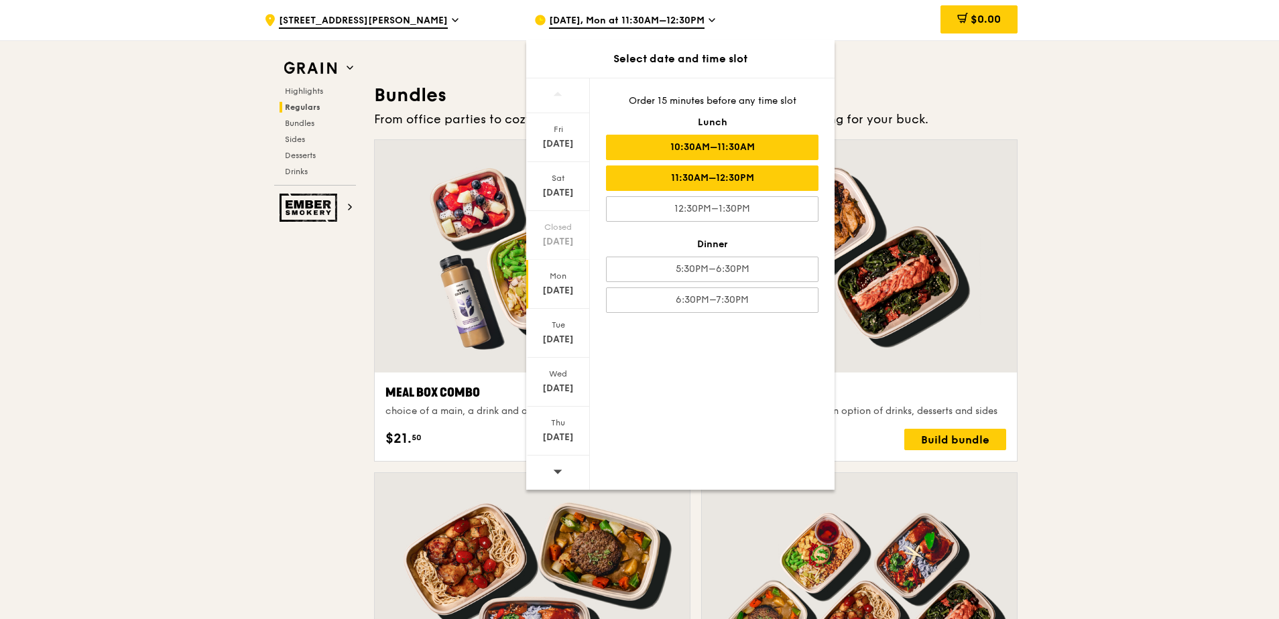
click at [717, 141] on div "10:30AM–11:30AM" at bounding box center [712, 147] width 213 height 25
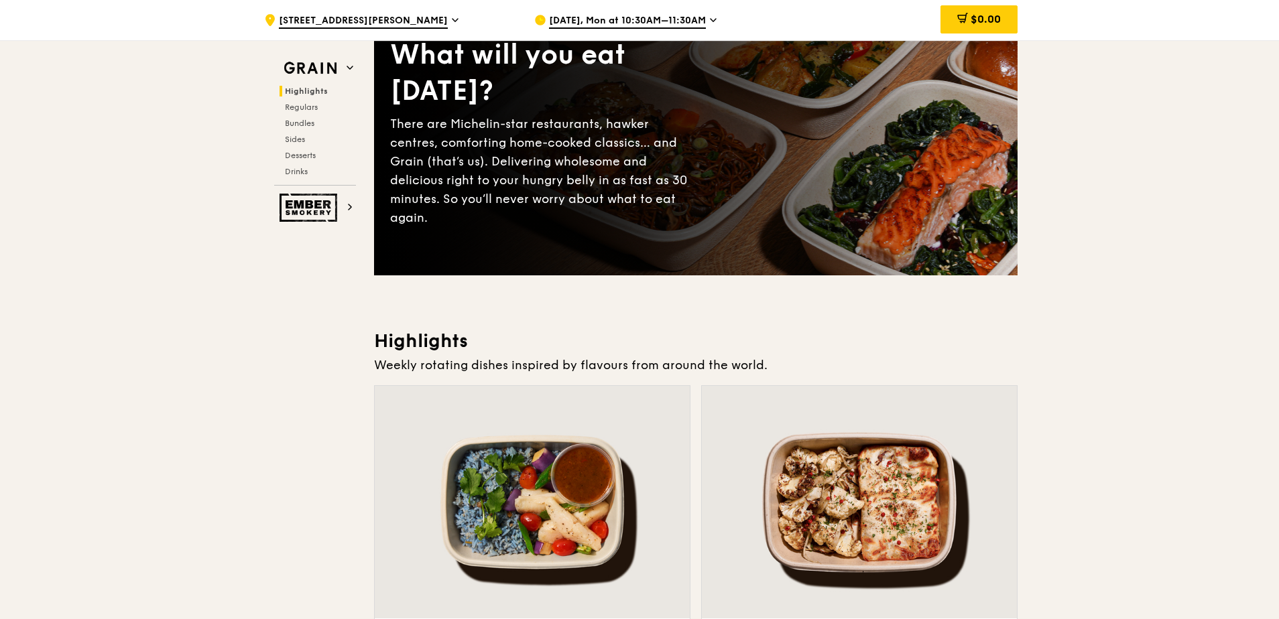
scroll to position [0, 0]
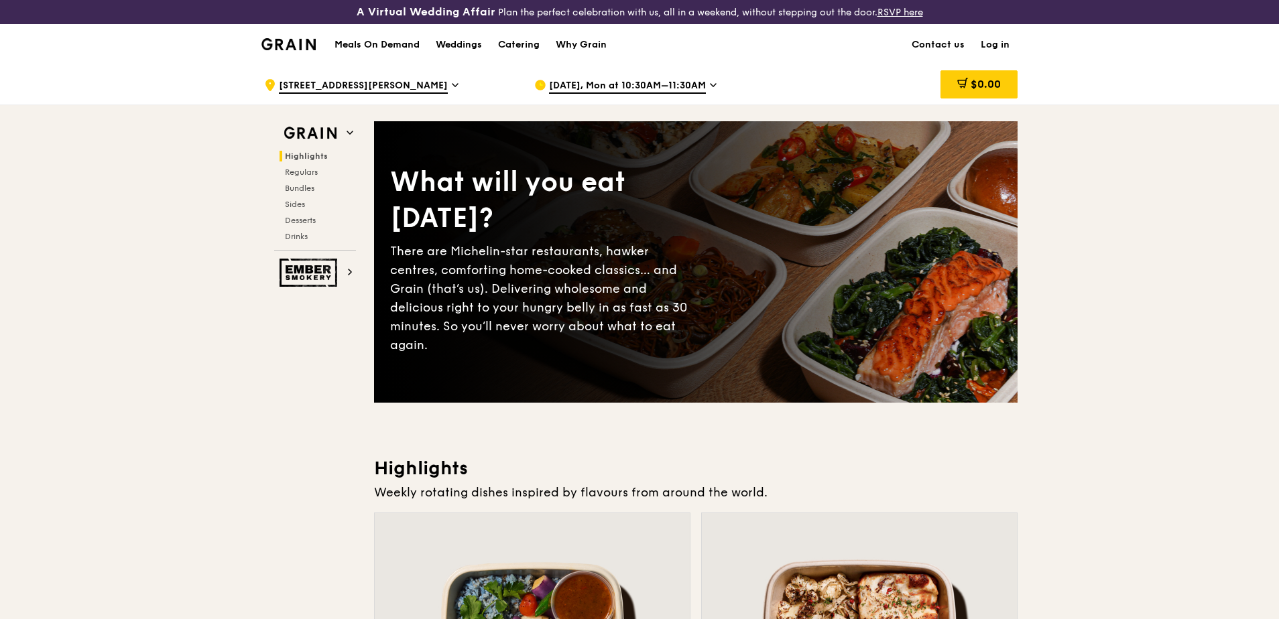
click at [1091, 76] on div ".cls-1 { fill: none; stroke: #fff; stroke-linecap: round; stroke-linejoin: roun…" at bounding box center [639, 84] width 1279 height 40
click at [305, 175] on span "Regulars" at bounding box center [303, 172] width 36 height 9
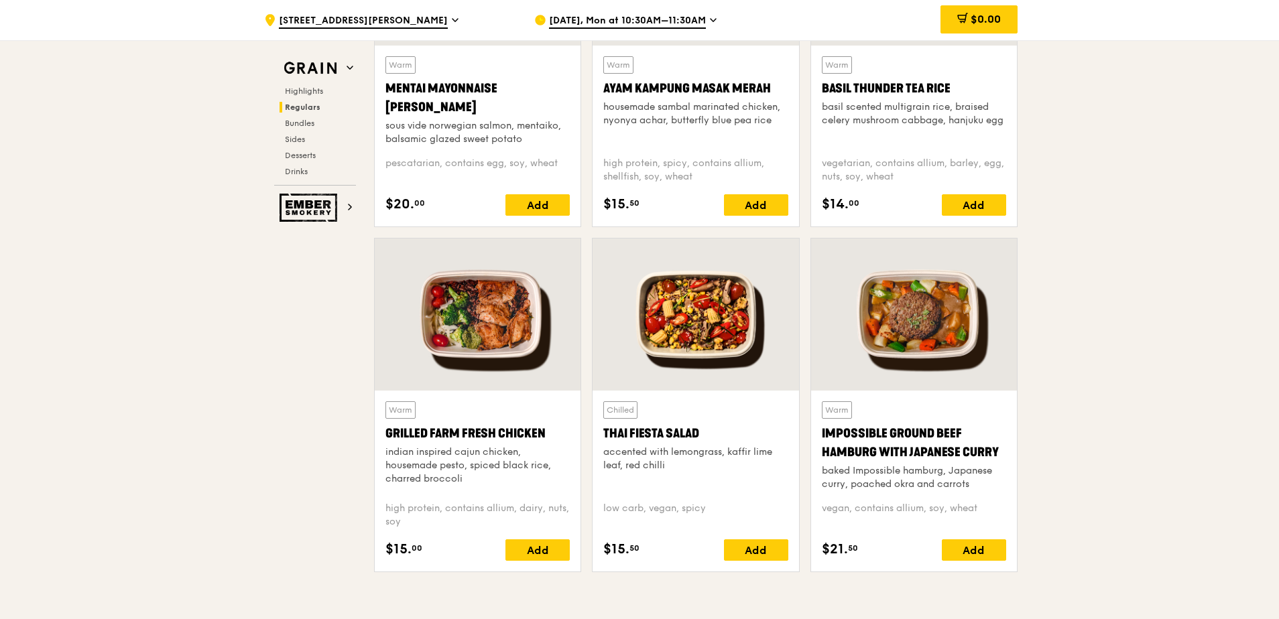
scroll to position [1389, 0]
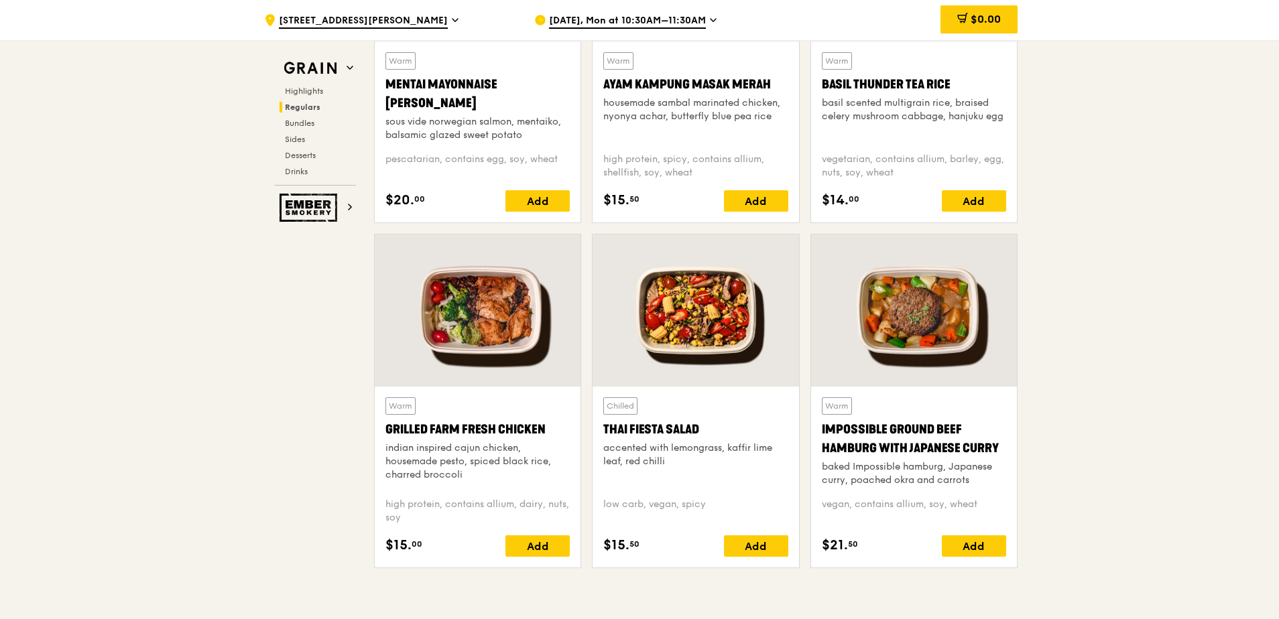
click at [700, 330] on div at bounding box center [696, 311] width 206 height 152
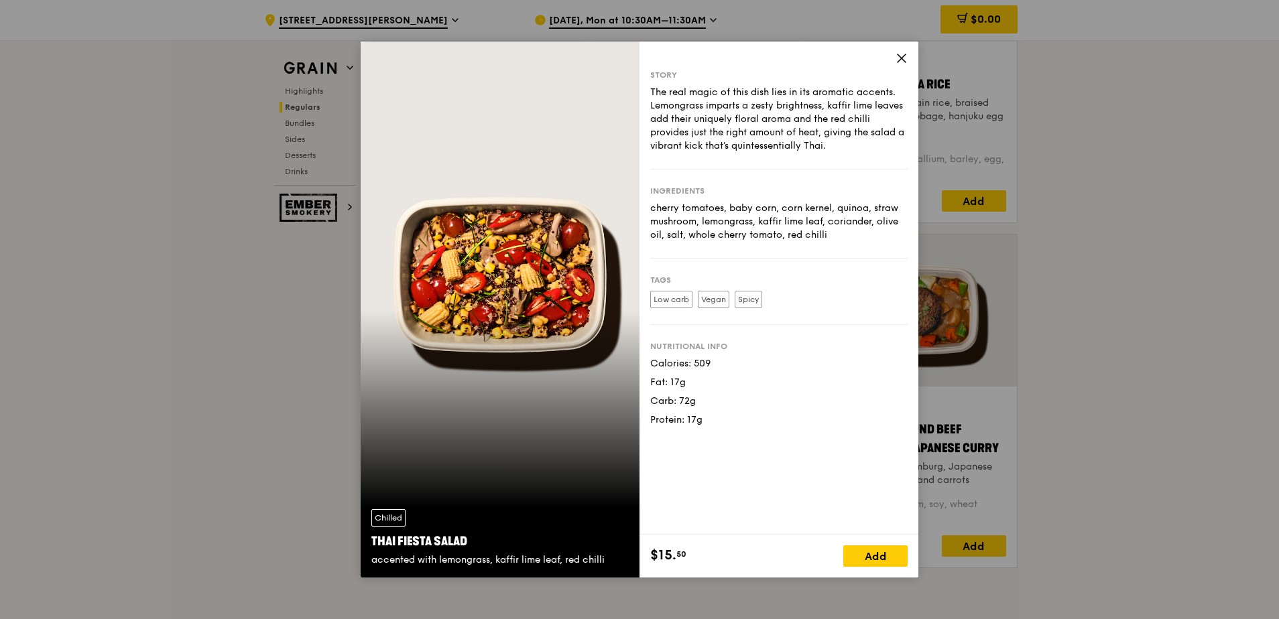
click at [902, 61] on icon at bounding box center [902, 58] width 12 height 12
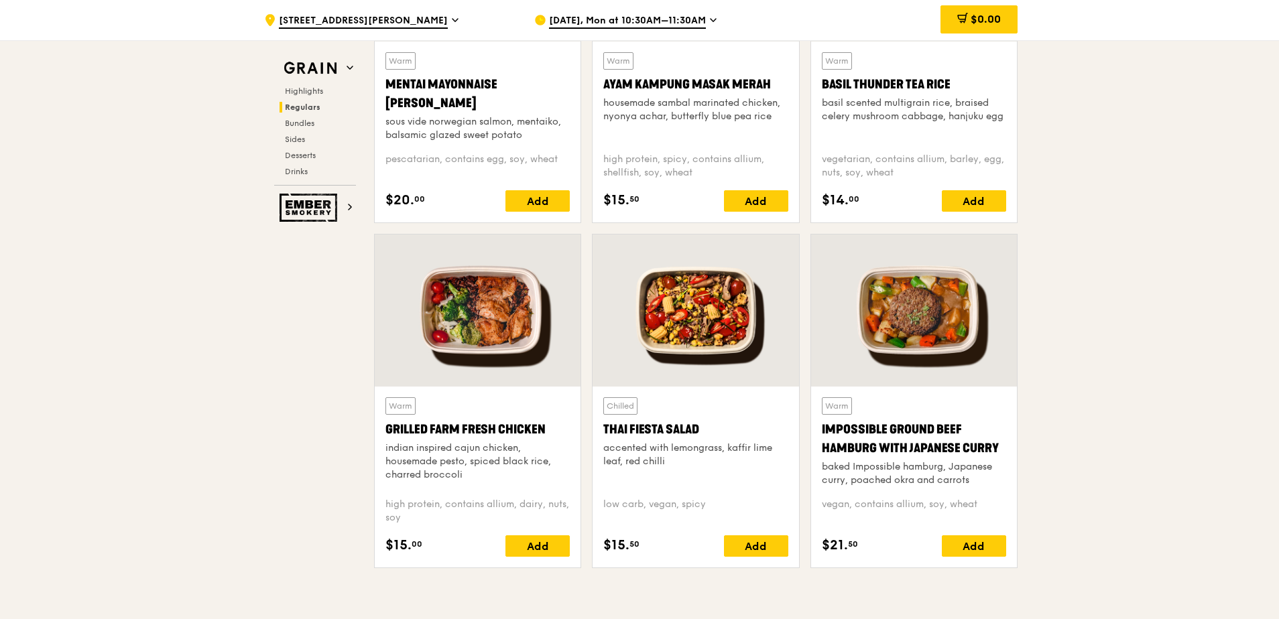
click at [672, 323] on div at bounding box center [696, 311] width 206 height 152
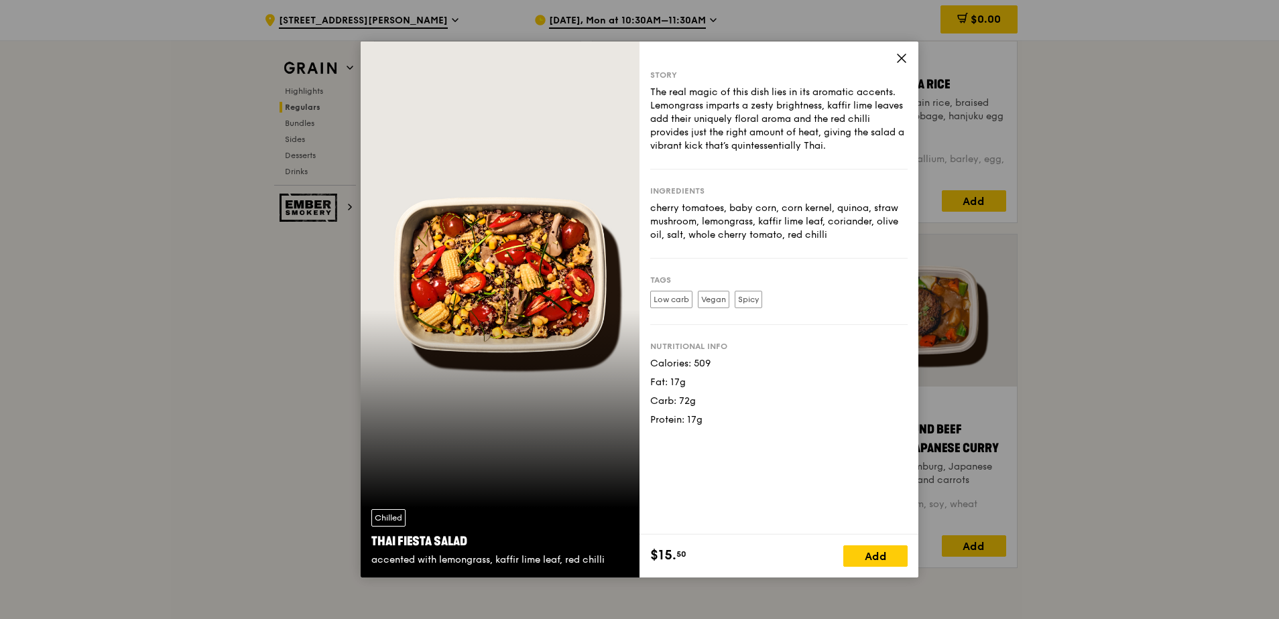
click at [900, 57] on icon at bounding box center [902, 58] width 8 height 8
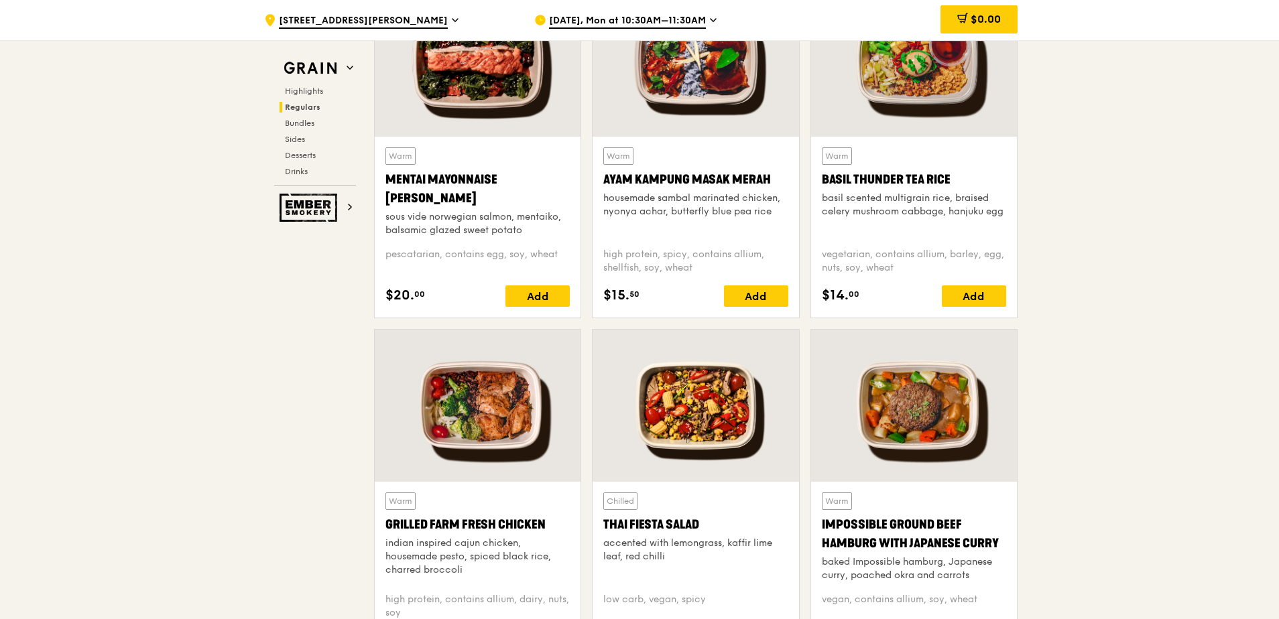
scroll to position [1188, 0]
